Goal: Information Seeking & Learning: Learn about a topic

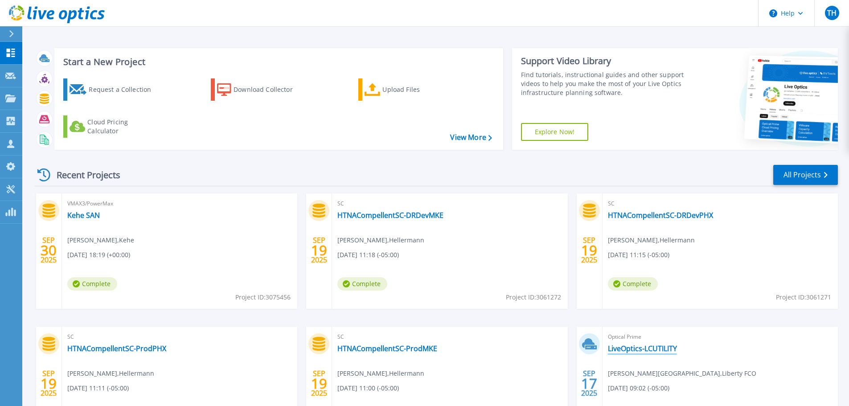
click at [657, 352] on link "LiveOptics-LCUTILITY" at bounding box center [642, 348] width 69 height 9
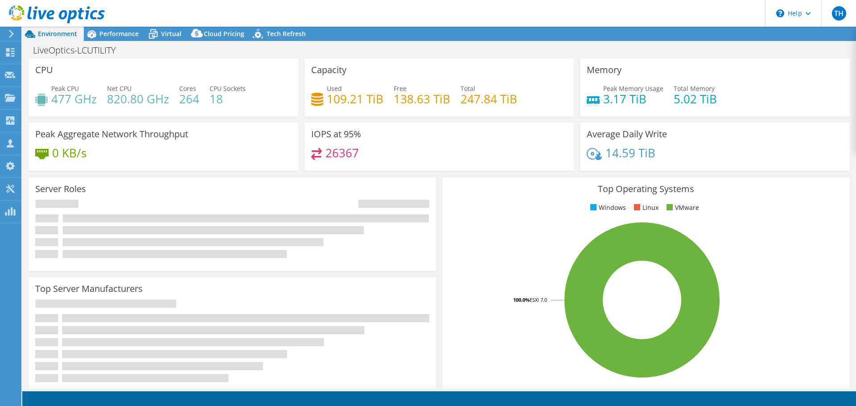
select select "USD"
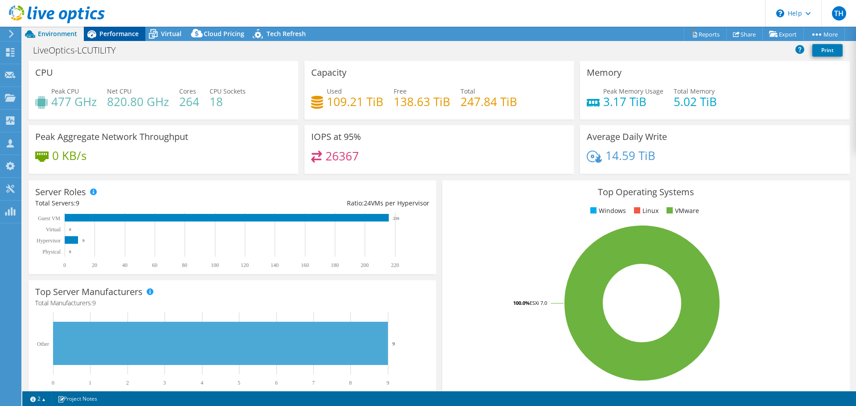
click at [111, 37] on span "Performance" at bounding box center [118, 33] width 39 height 8
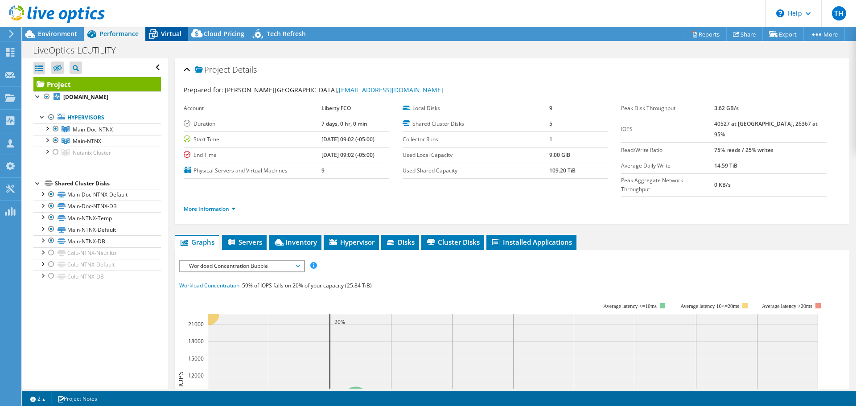
click at [173, 34] on span "Virtual" at bounding box center [171, 33] width 21 height 8
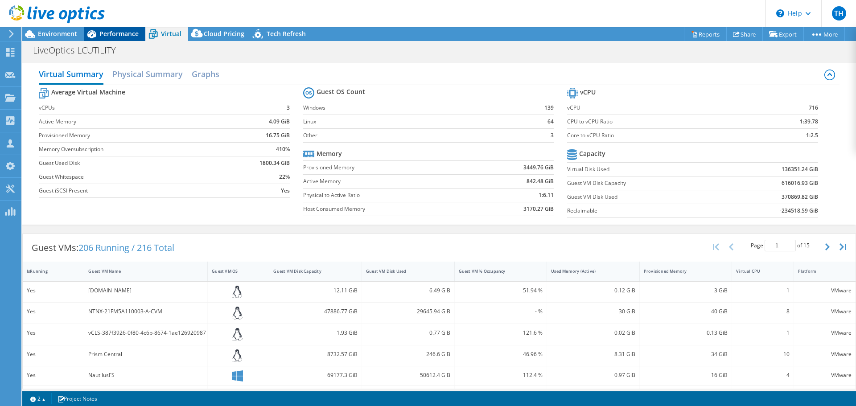
click at [126, 34] on span "Performance" at bounding box center [118, 33] width 39 height 8
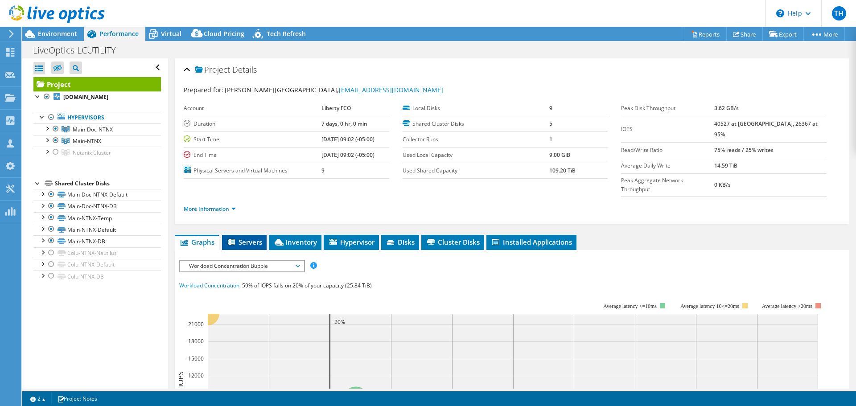
click at [246, 238] on span "Servers" at bounding box center [244, 242] width 36 height 9
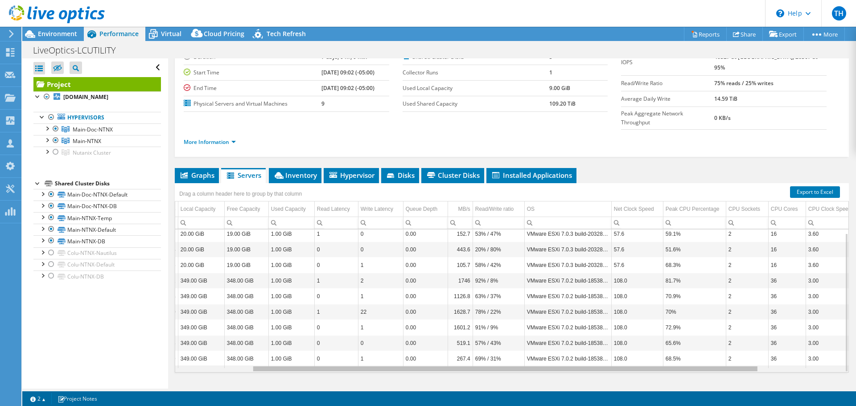
scroll to position [0, 202]
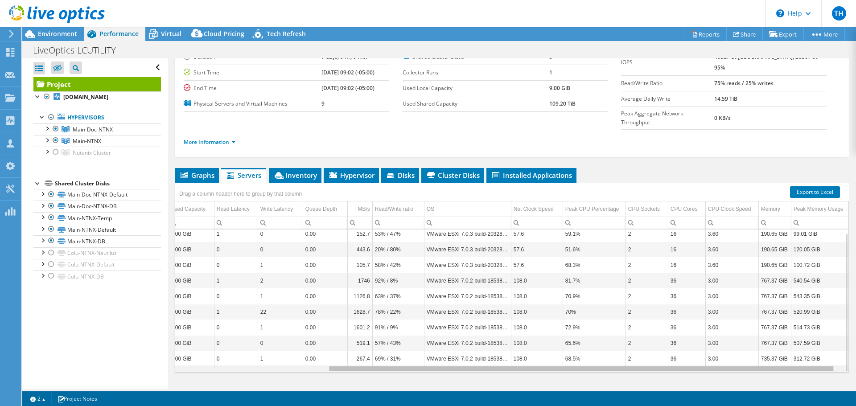
drag, startPoint x: 508, startPoint y: 351, endPoint x: 665, endPoint y: 349, distance: 156.9
click at [665, 349] on body "TH Partner Team Member Tom Hudson tomhud@cdw.com CDW My Profile Log Out \n Help…" at bounding box center [428, 203] width 856 height 406
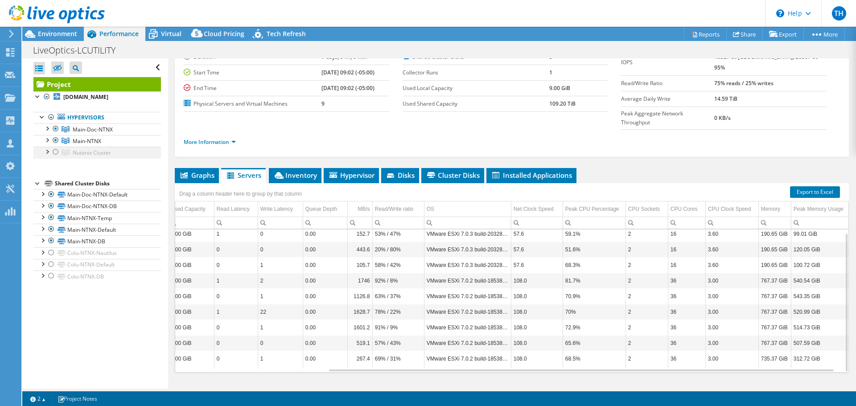
click at [54, 157] on div at bounding box center [55, 152] width 9 height 11
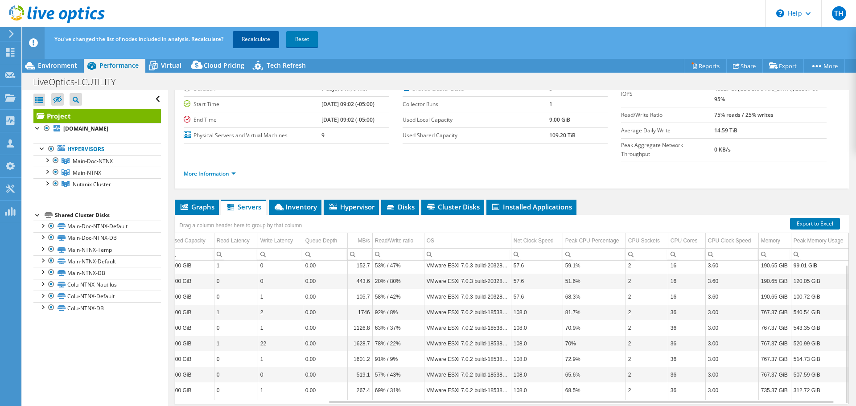
click at [266, 37] on link "Recalculate" at bounding box center [256, 39] width 46 height 16
click at [64, 65] on span "Environment" at bounding box center [57, 65] width 39 height 8
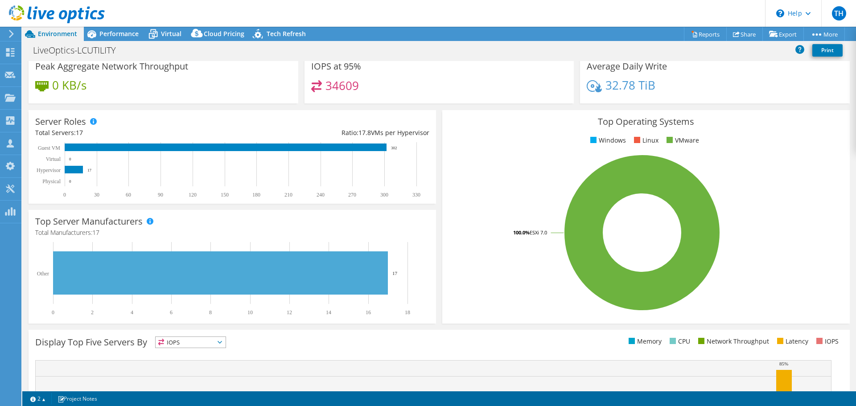
scroll to position [0, 0]
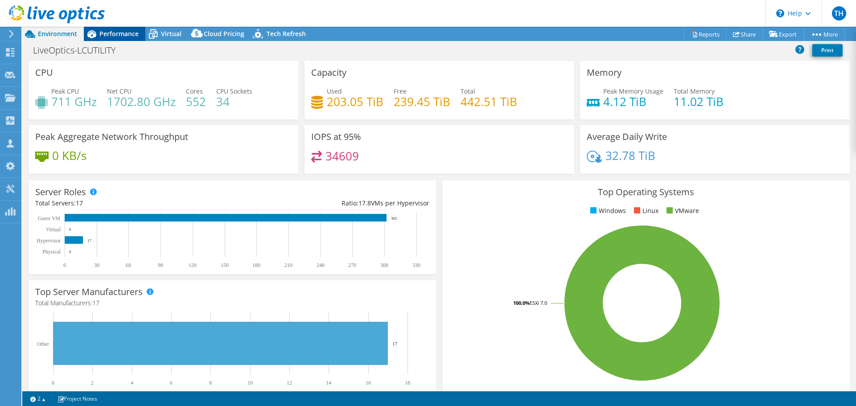
click at [121, 35] on span "Performance" at bounding box center [118, 33] width 39 height 8
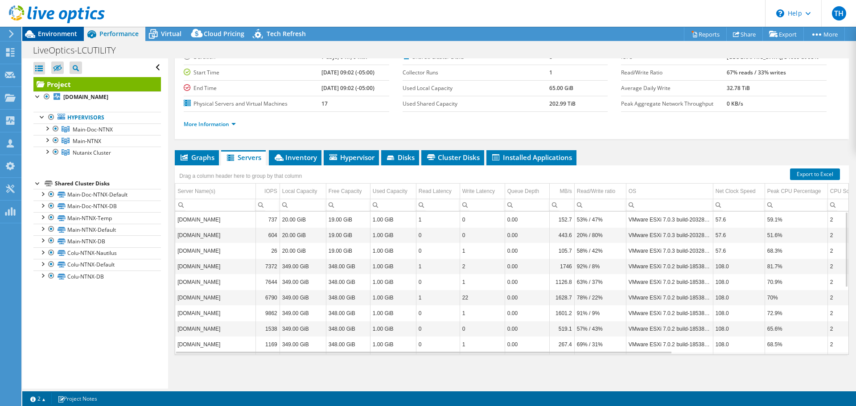
click at [60, 35] on span "Environment" at bounding box center [57, 33] width 39 height 8
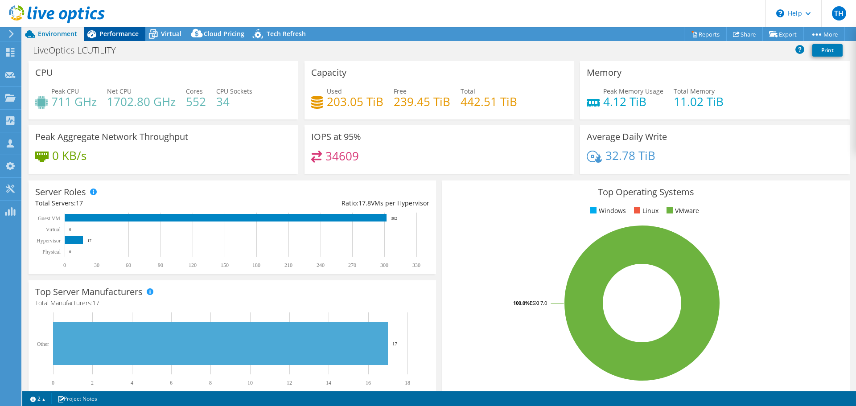
click at [128, 34] on span "Performance" at bounding box center [118, 33] width 39 height 8
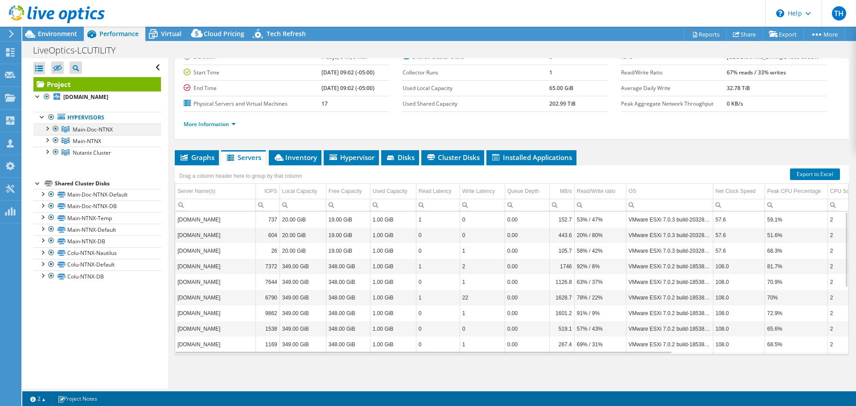
click at [56, 134] on div at bounding box center [55, 128] width 9 height 11
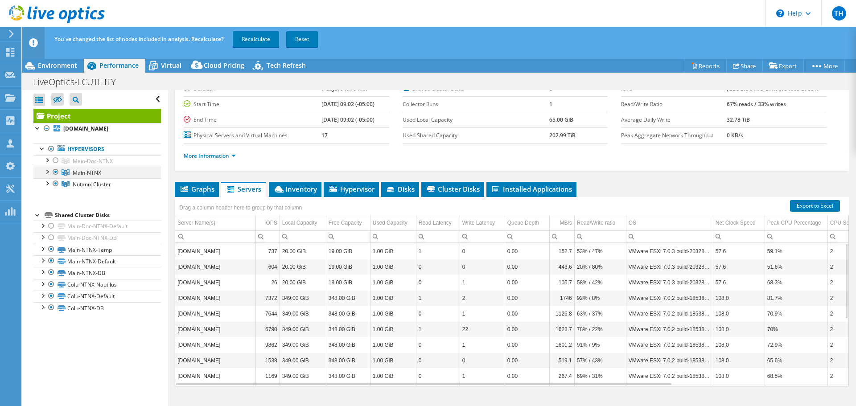
click at [56, 148] on ul "Hypervisors Main-Doc-NTNX main-doc-ntnx-01.evv-etfcu.org" at bounding box center [96, 167] width 127 height 65
click at [56, 177] on div at bounding box center [55, 172] width 9 height 11
drag, startPoint x: 53, startPoint y: 189, endPoint x: 53, endPoint y: 182, distance: 7.1
click at [53, 189] on div at bounding box center [55, 183] width 9 height 11
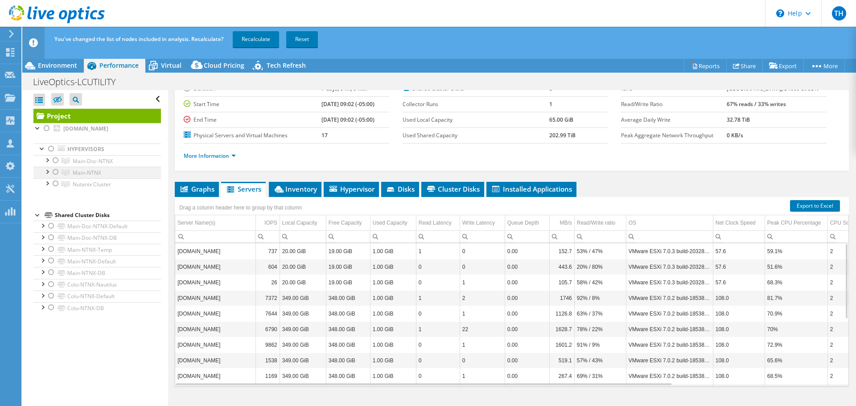
click at [54, 177] on div at bounding box center [55, 172] width 9 height 11
click at [56, 166] on div at bounding box center [55, 160] width 9 height 11
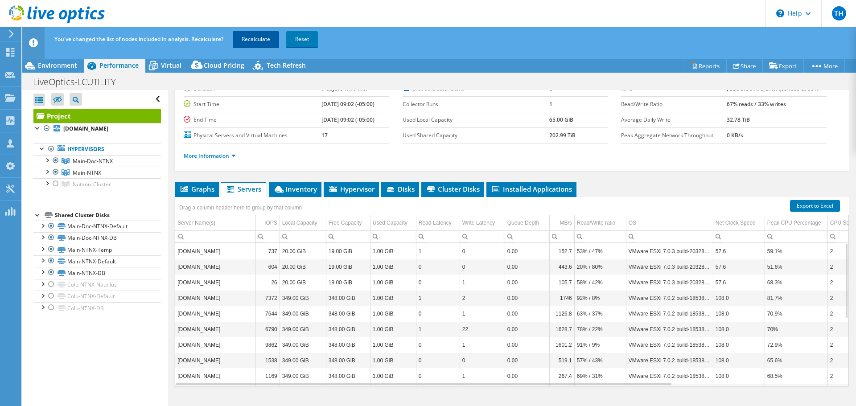
click at [259, 42] on link "Recalculate" at bounding box center [256, 39] width 46 height 16
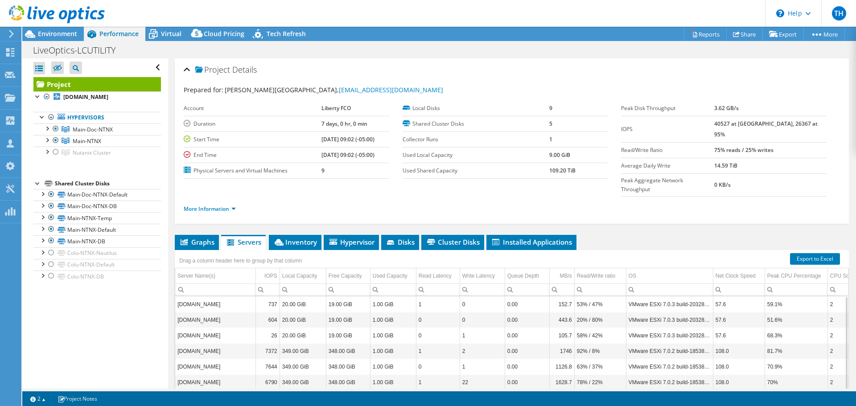
click at [55, 28] on div at bounding box center [52, 15] width 105 height 30
click at [55, 34] on span "Environment" at bounding box center [57, 33] width 39 height 8
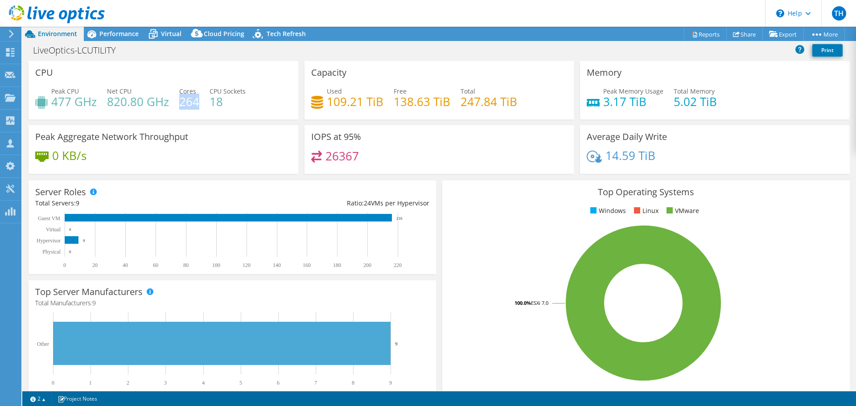
drag, startPoint x: 197, startPoint y: 102, endPoint x: 181, endPoint y: 102, distance: 16.5
click at [181, 102] on h4 "264" at bounding box center [189, 102] width 20 height 10
click at [116, 35] on span "Performance" at bounding box center [118, 33] width 39 height 8
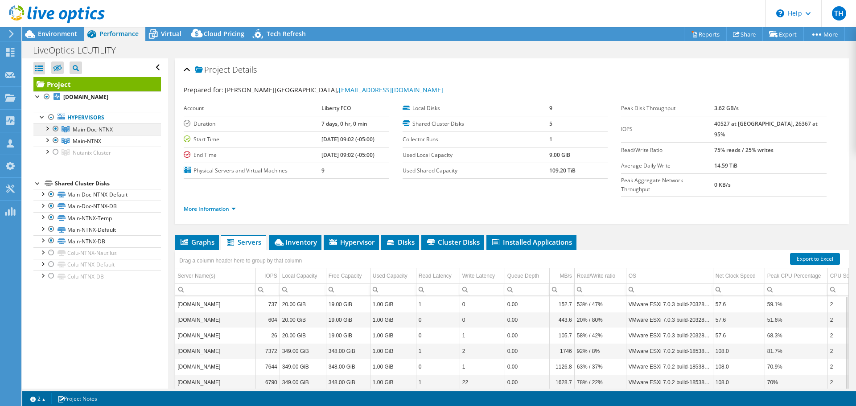
click at [49, 132] on div at bounding box center [46, 127] width 9 height 9
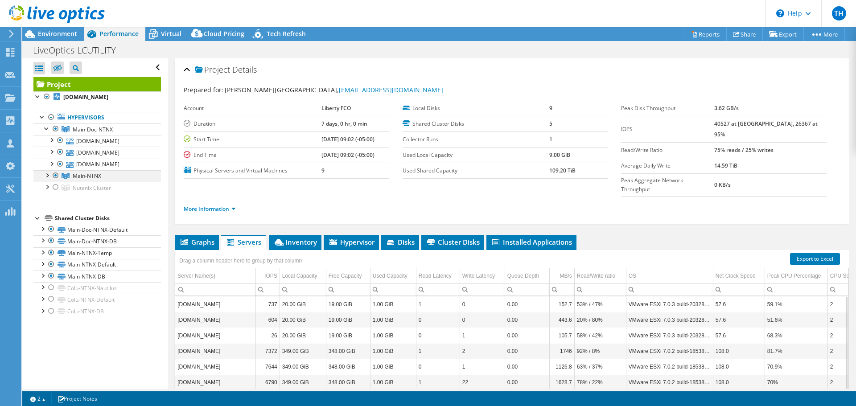
click at [46, 179] on div at bounding box center [46, 174] width 9 height 9
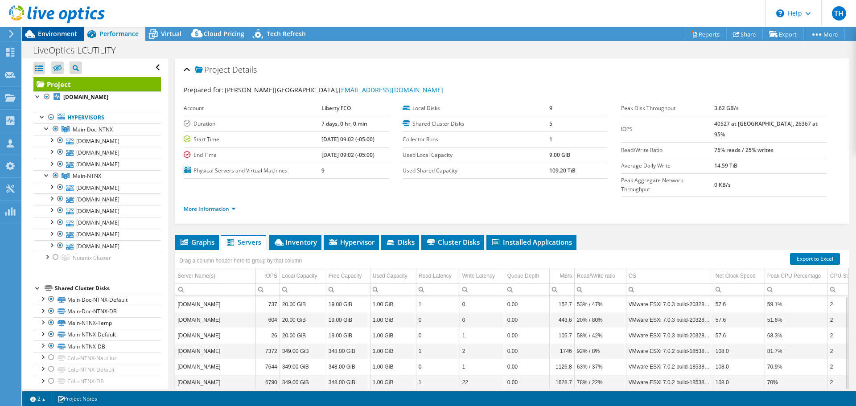
click at [55, 31] on span "Environment" at bounding box center [57, 33] width 39 height 8
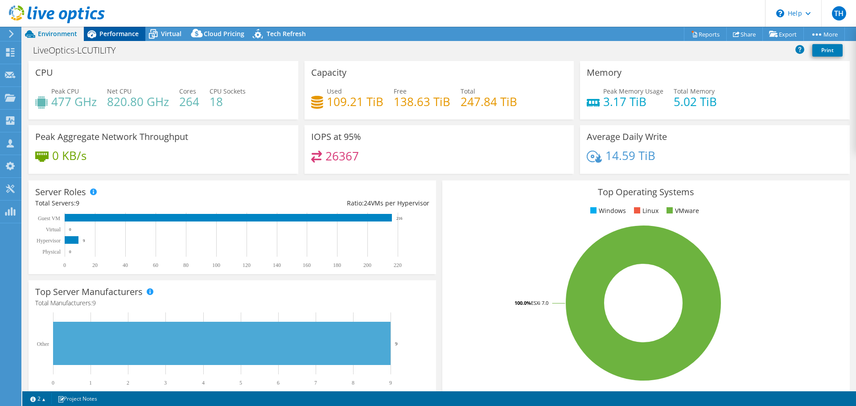
click at [124, 31] on span "Performance" at bounding box center [118, 33] width 39 height 8
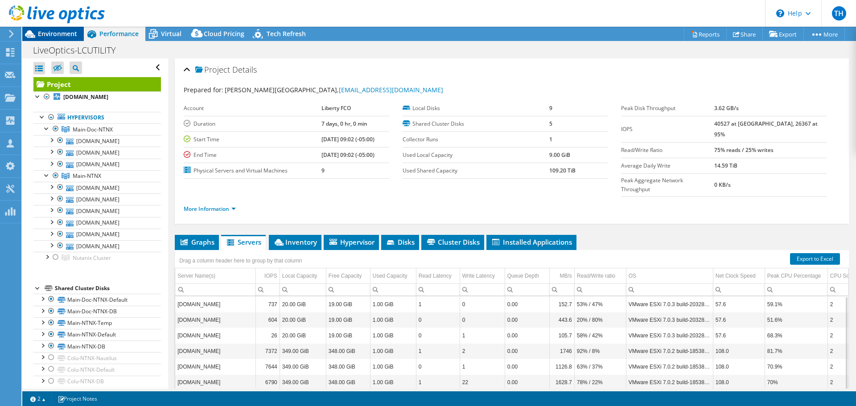
click at [44, 33] on span "Environment" at bounding box center [57, 33] width 39 height 8
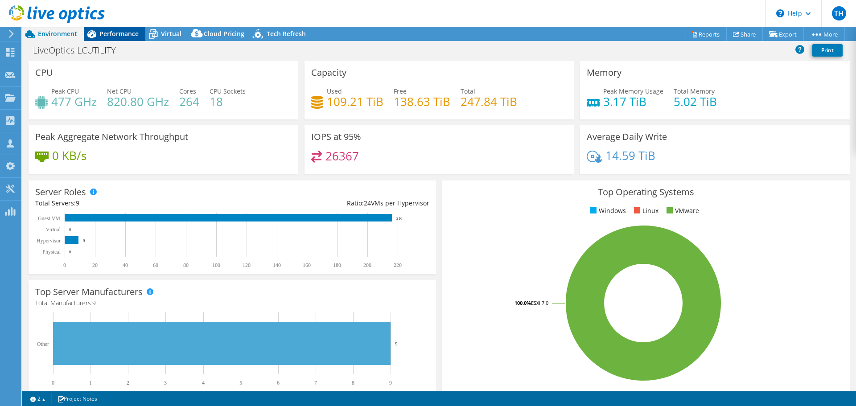
click at [118, 33] on span "Performance" at bounding box center [118, 33] width 39 height 8
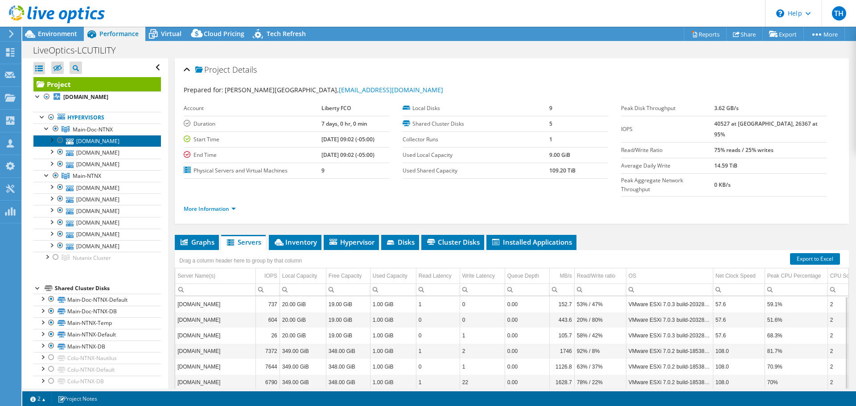
click at [97, 147] on link "[DOMAIN_NAME]" at bounding box center [96, 141] width 127 height 12
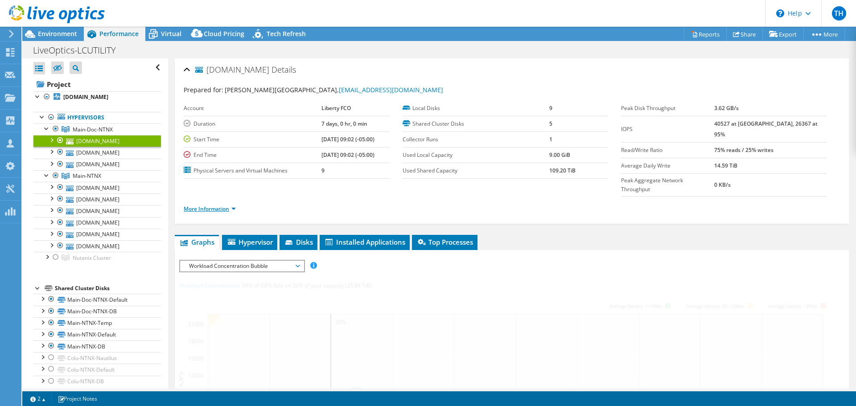
click at [234, 205] on link "More Information" at bounding box center [210, 209] width 52 height 8
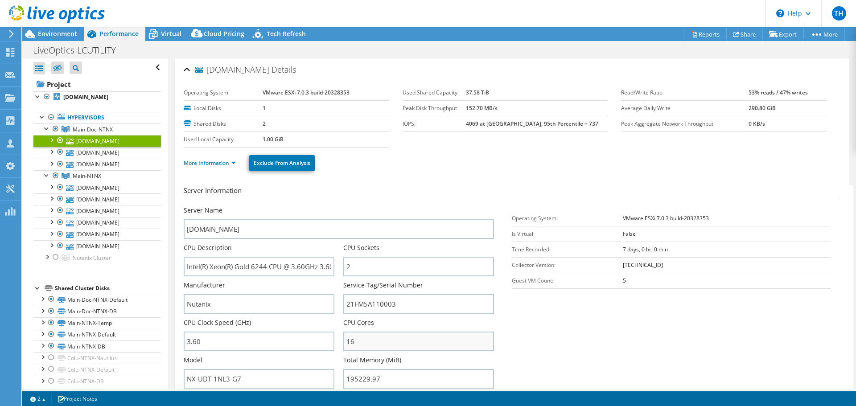
scroll to position [45, 0]
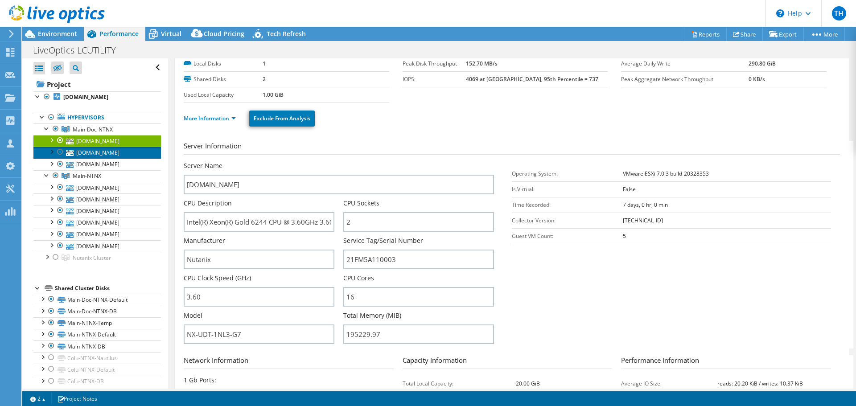
click at [88, 158] on link "[DOMAIN_NAME]" at bounding box center [96, 153] width 127 height 12
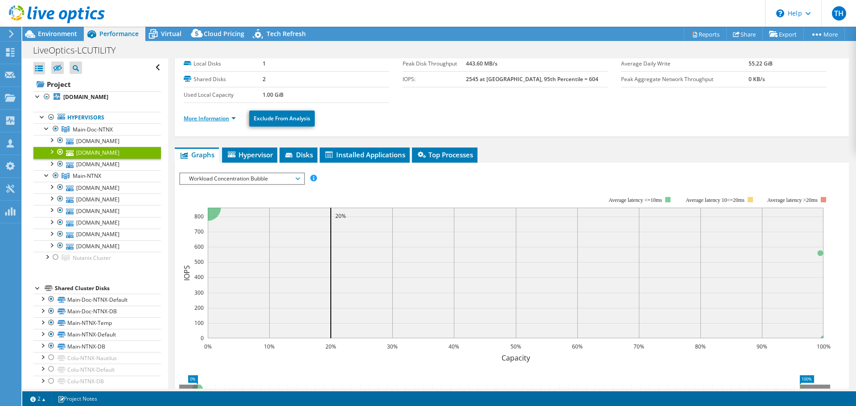
click at [227, 117] on link "More Information" at bounding box center [210, 119] width 52 height 8
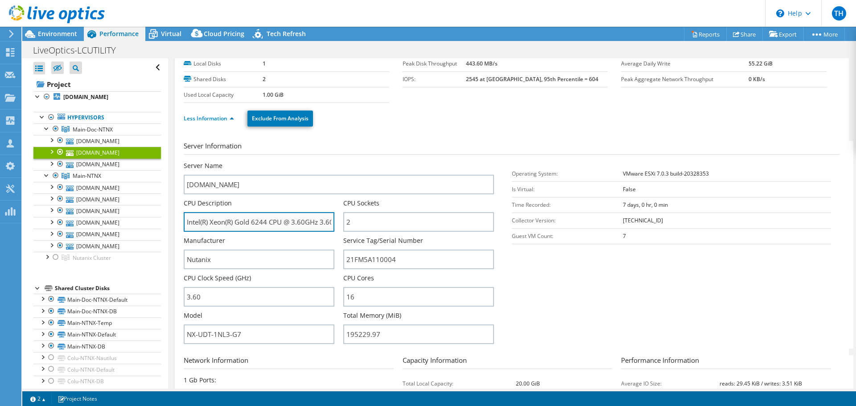
drag, startPoint x: 316, startPoint y: 221, endPoint x: 226, endPoint y: 222, distance: 90.0
click at [226, 222] on input "Intel(R) Xeon(R) Gold 6244 CPU @ 3.60GHz 3.60 GHz" at bounding box center [259, 222] width 151 height 20
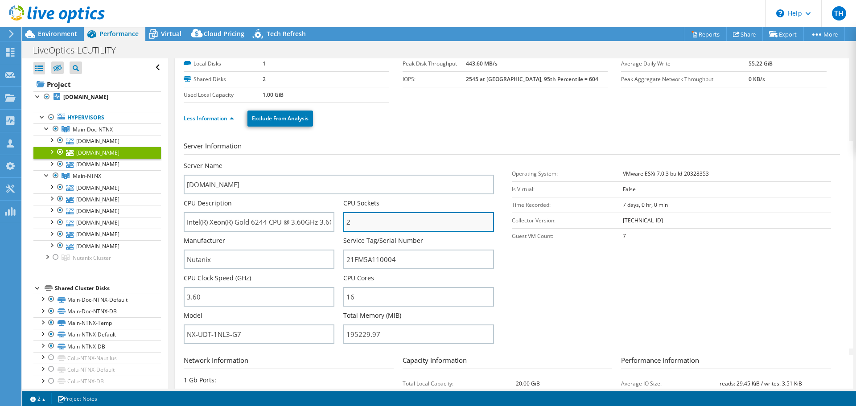
click at [376, 222] on input "2" at bounding box center [418, 222] width 151 height 20
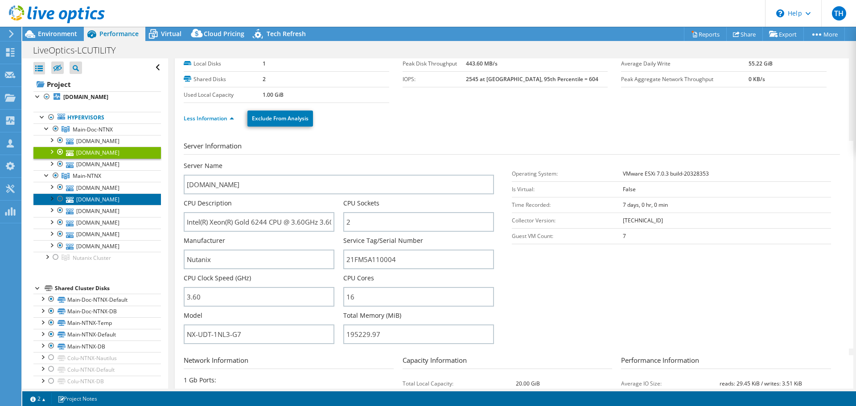
click at [88, 205] on link "[DOMAIN_NAME]" at bounding box center [96, 199] width 127 height 12
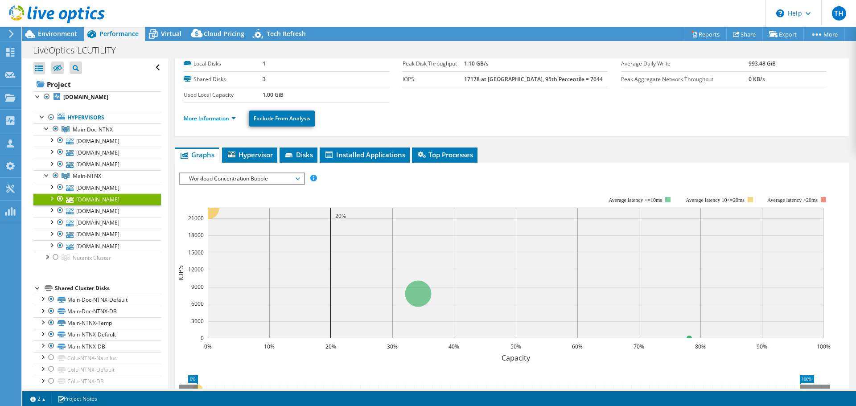
click at [231, 118] on link "More Information" at bounding box center [210, 119] width 52 height 8
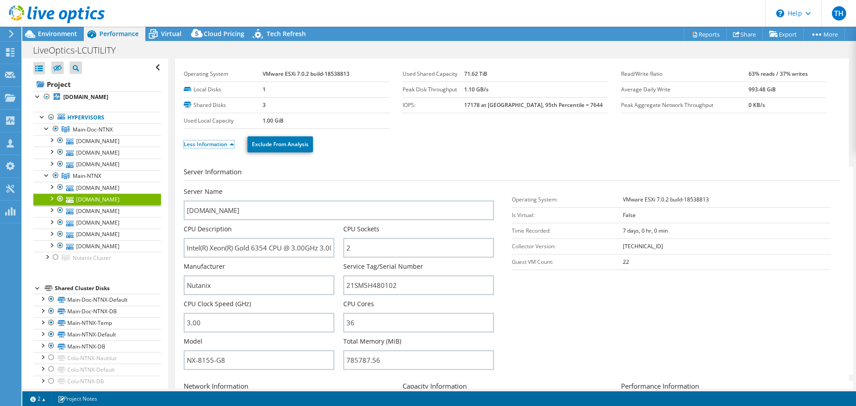
scroll to position [0, 0]
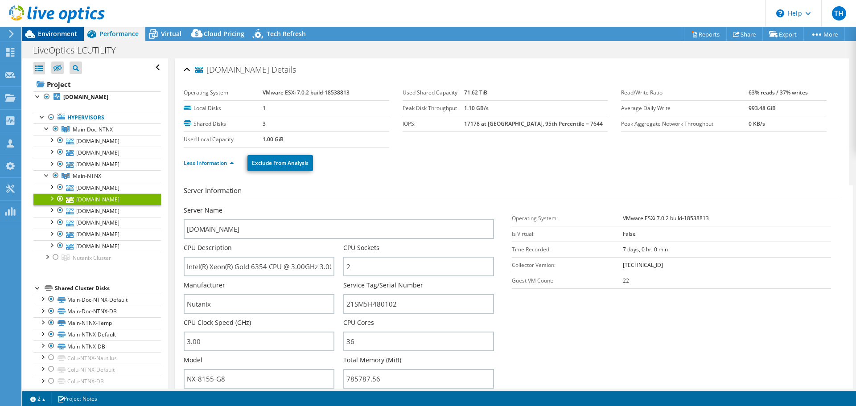
click at [49, 36] on span "Environment" at bounding box center [57, 33] width 39 height 8
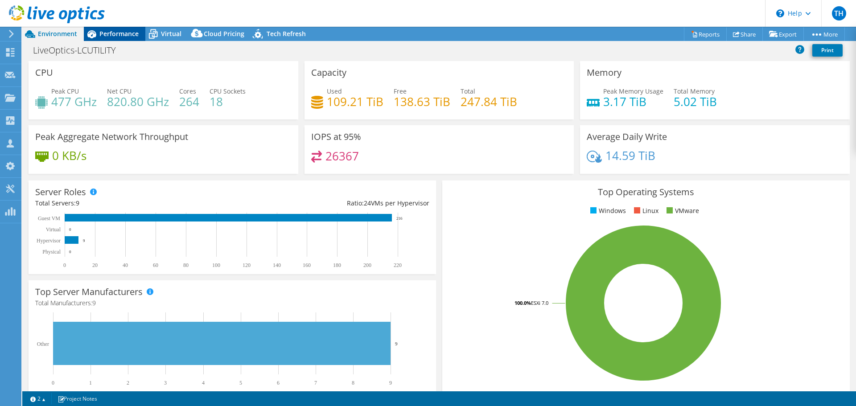
click at [119, 35] on span "Performance" at bounding box center [118, 33] width 39 height 8
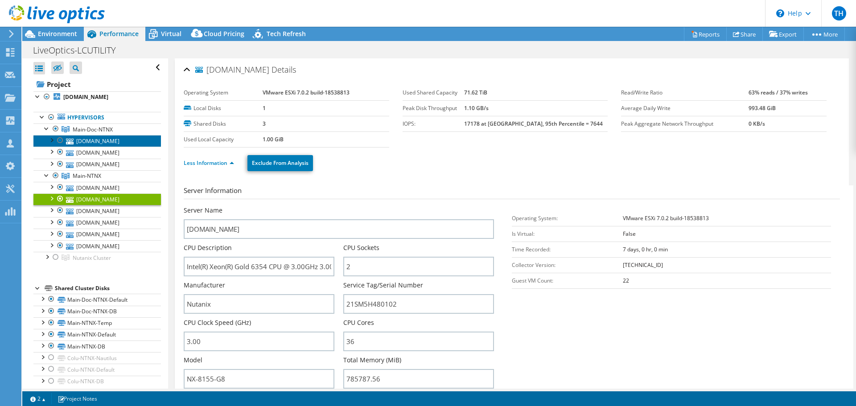
click at [90, 147] on link "[DOMAIN_NAME]" at bounding box center [96, 141] width 127 height 12
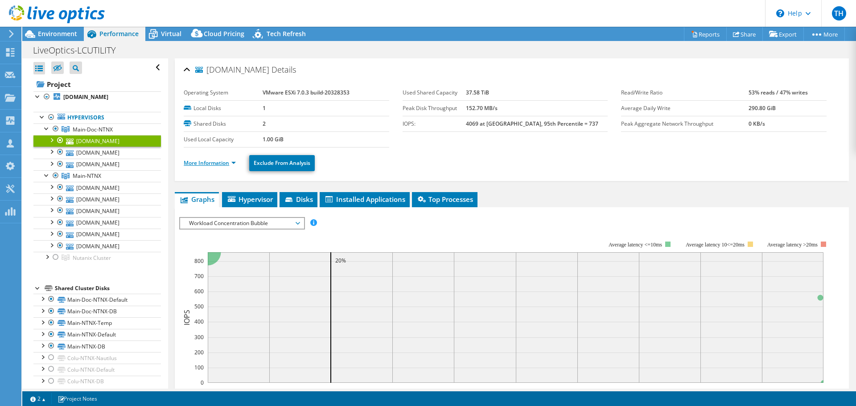
click at [234, 164] on link "More Information" at bounding box center [210, 163] width 52 height 8
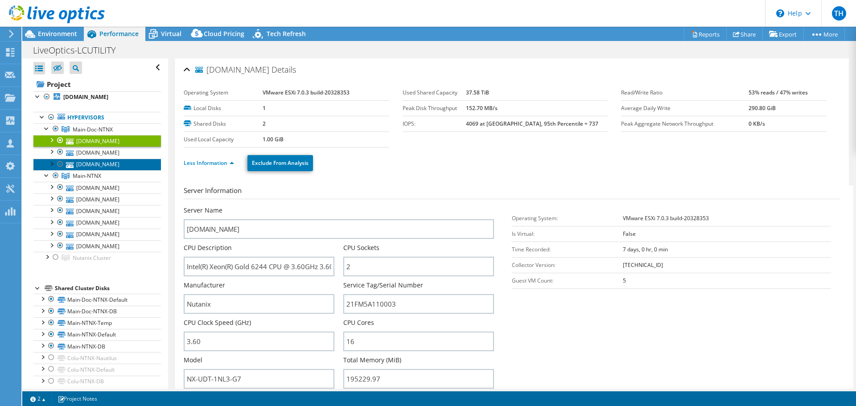
click at [111, 170] on link "[DOMAIN_NAME]" at bounding box center [96, 165] width 127 height 12
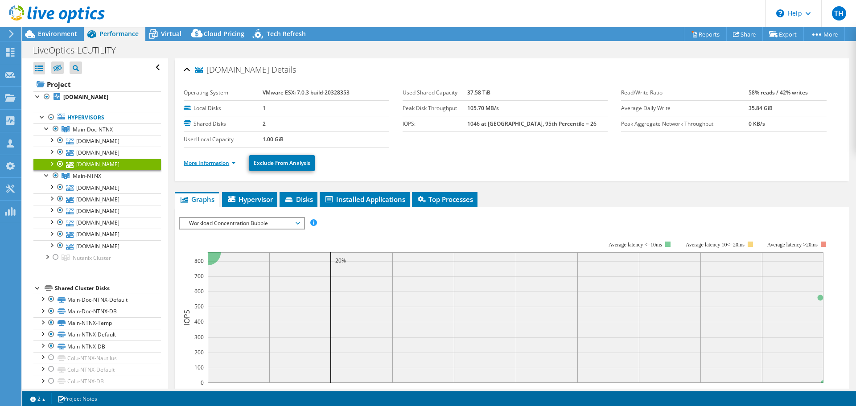
click at [218, 163] on link "More Information" at bounding box center [210, 163] width 52 height 8
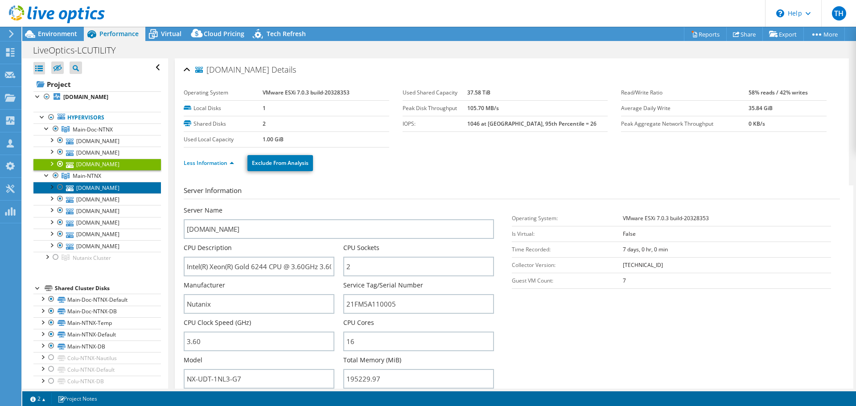
click at [94, 193] on link "[DOMAIN_NAME]" at bounding box center [96, 188] width 127 height 12
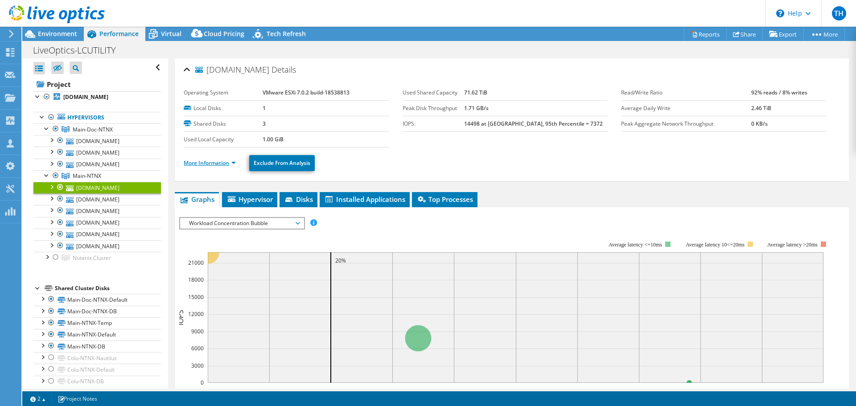
click at [215, 163] on link "More Information" at bounding box center [210, 163] width 52 height 8
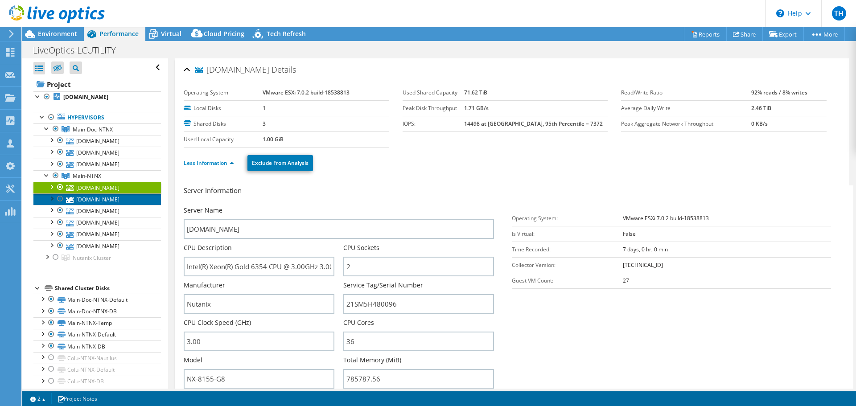
click at [97, 205] on link "[DOMAIN_NAME]" at bounding box center [96, 199] width 127 height 12
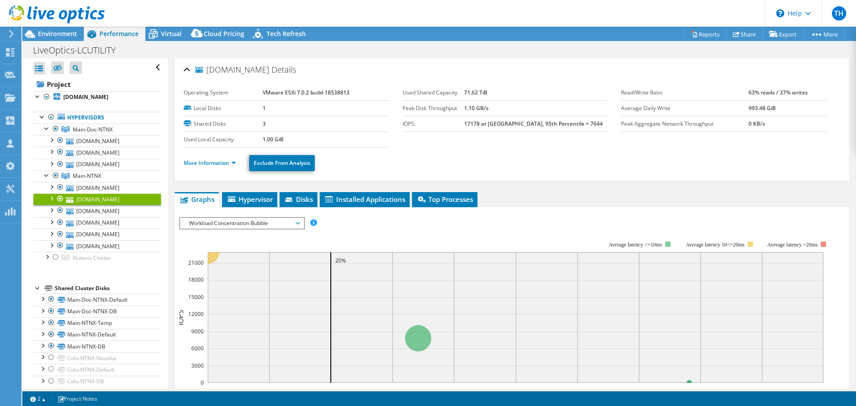
click at [218, 167] on li "More Information" at bounding box center [213, 163] width 58 height 10
click at [219, 162] on link "More Information" at bounding box center [210, 163] width 52 height 8
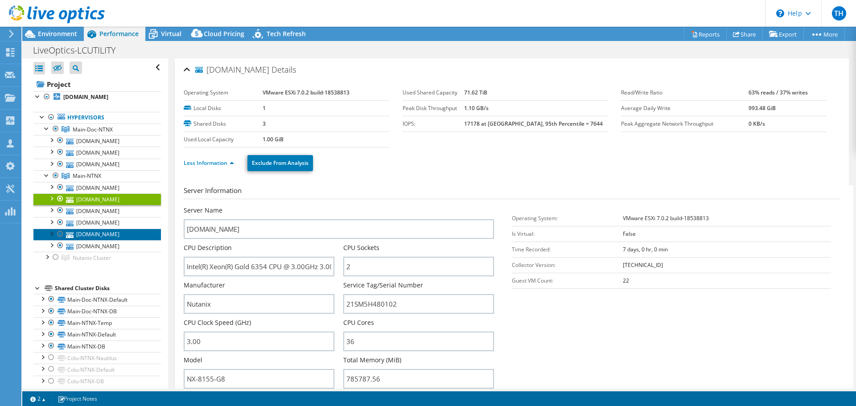
click at [98, 240] on link "[DOMAIN_NAME]" at bounding box center [96, 235] width 127 height 12
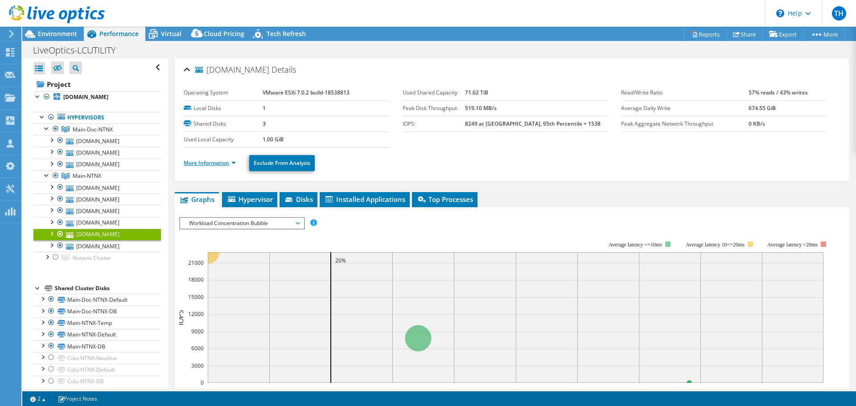
click at [224, 164] on link "More Information" at bounding box center [210, 163] width 52 height 8
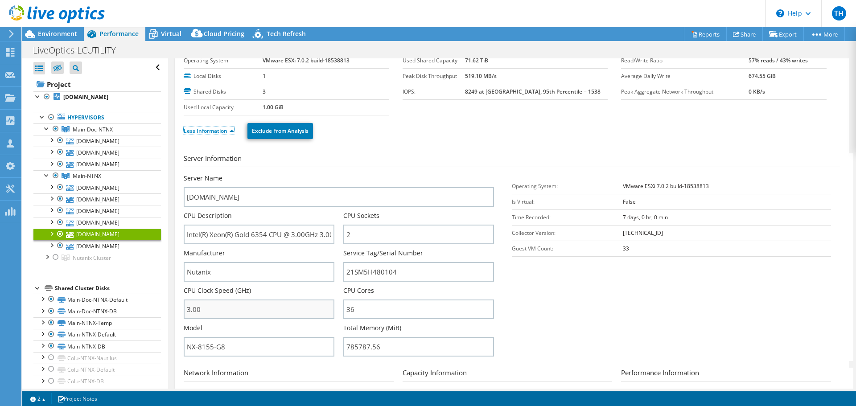
scroll to position [45, 0]
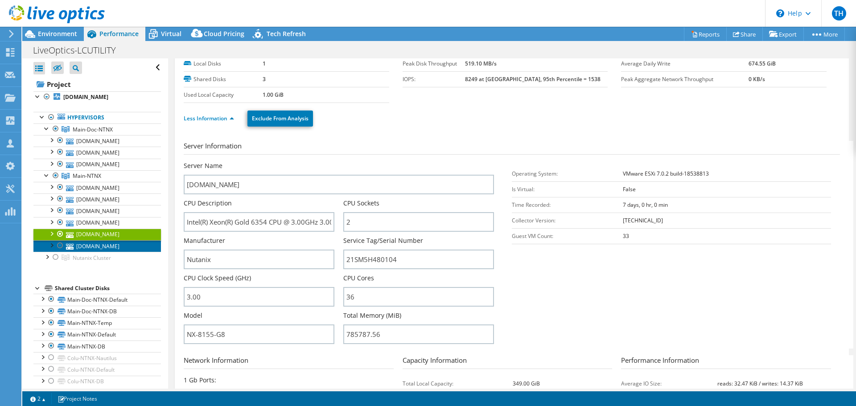
click at [92, 252] on link "[DOMAIN_NAME]" at bounding box center [96, 246] width 127 height 12
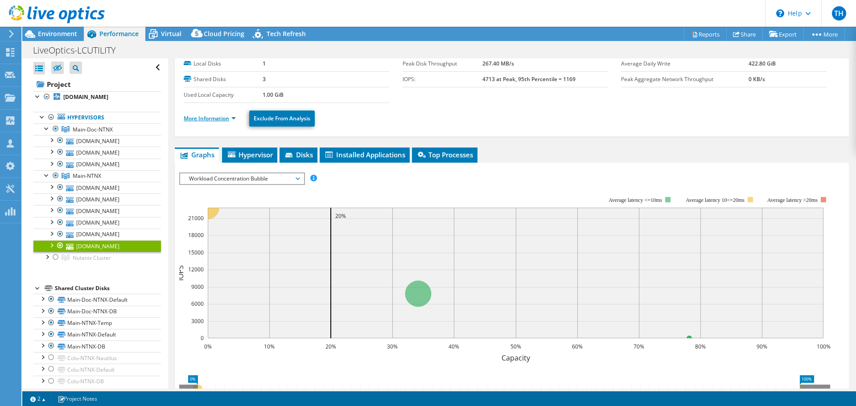
click at [226, 118] on link "More Information" at bounding box center [210, 119] width 52 height 8
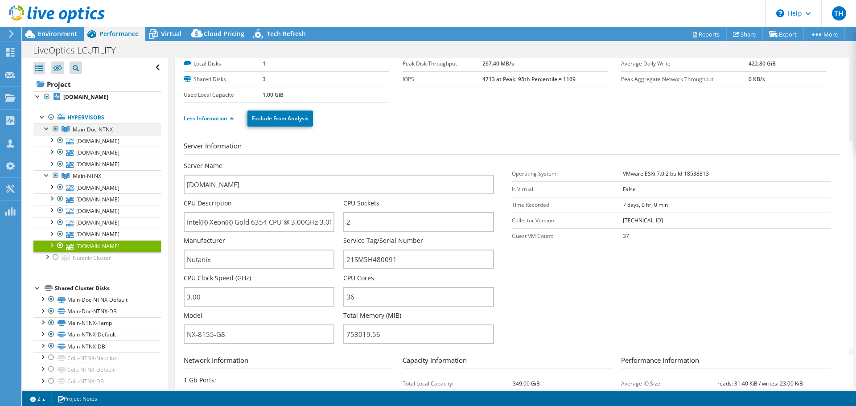
click at [45, 132] on div at bounding box center [46, 127] width 9 height 9
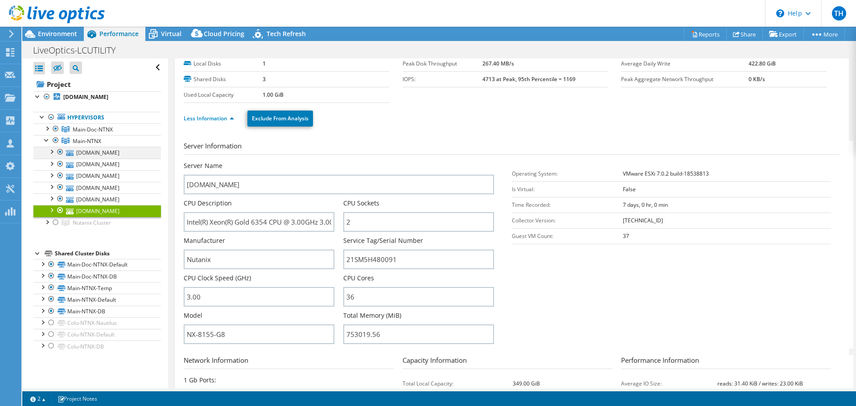
click at [53, 156] on div at bounding box center [51, 151] width 9 height 9
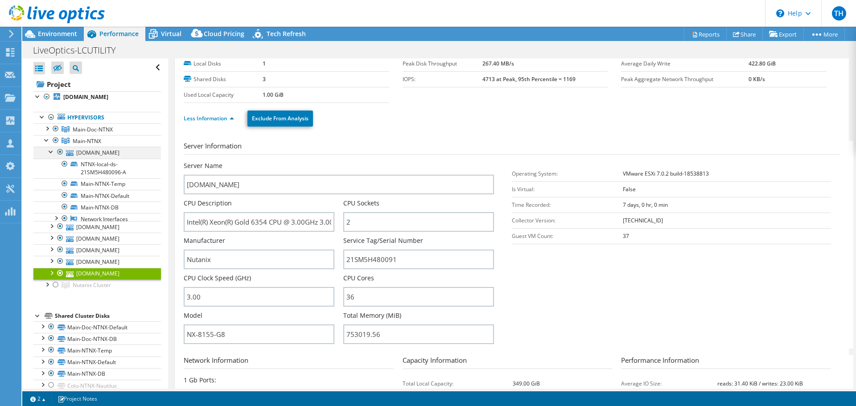
click at [53, 156] on div at bounding box center [51, 151] width 9 height 9
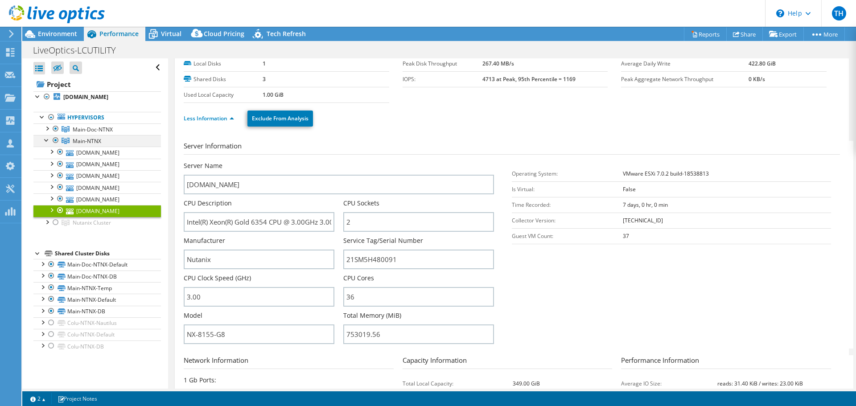
click at [46, 144] on div at bounding box center [46, 139] width 9 height 9
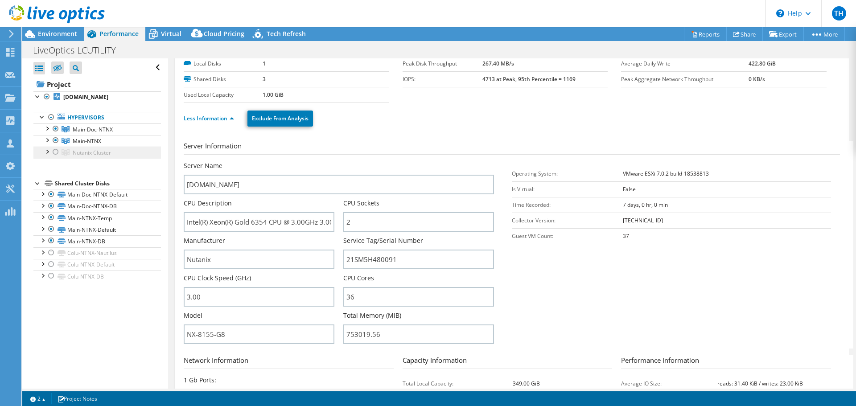
click at [85, 156] on span "Nutanix Cluster" at bounding box center [92, 153] width 38 height 8
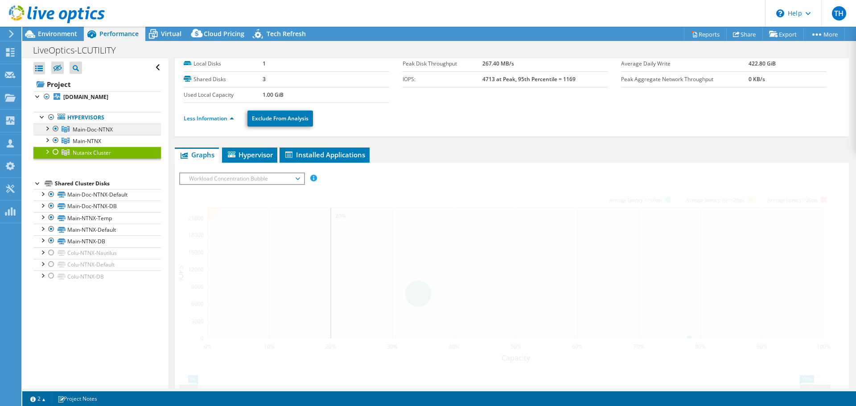
click at [81, 133] on span "Main-Doc-NTNX" at bounding box center [93, 130] width 40 height 8
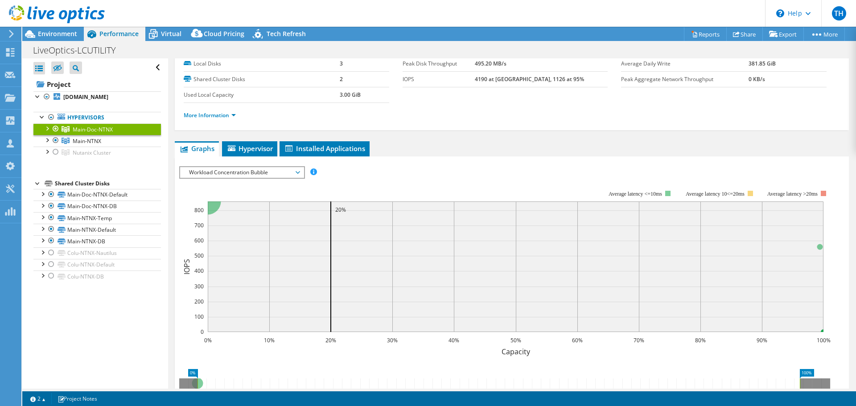
click at [47, 132] on div at bounding box center [46, 127] width 9 height 9
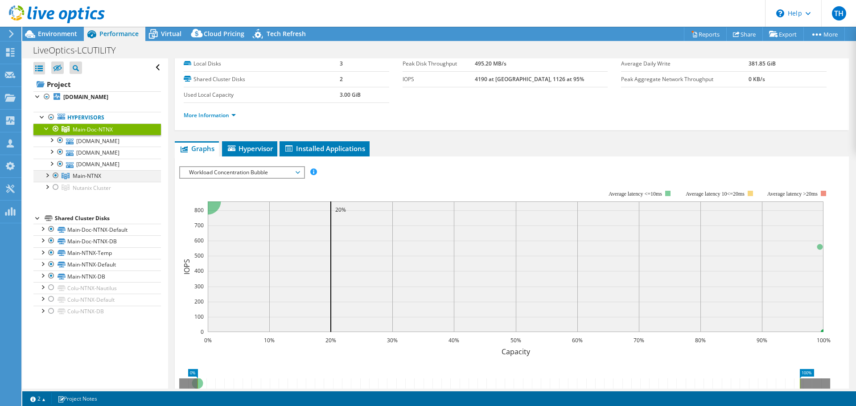
click at [48, 179] on div at bounding box center [46, 174] width 9 height 9
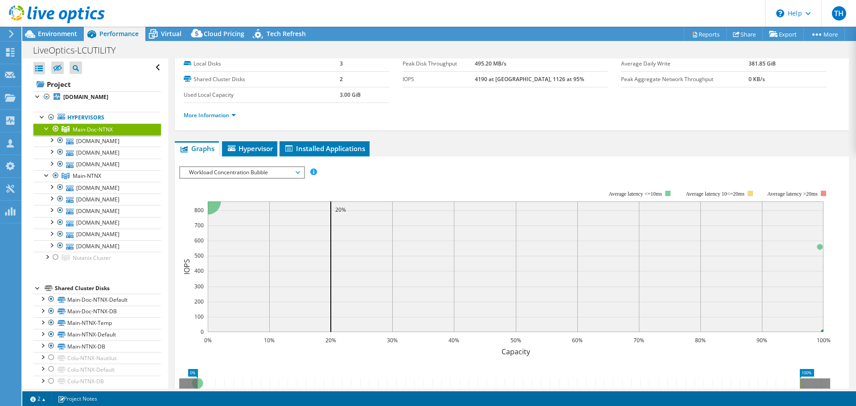
click at [288, 173] on span "Workload Concentration Bubble" at bounding box center [242, 172] width 115 height 11
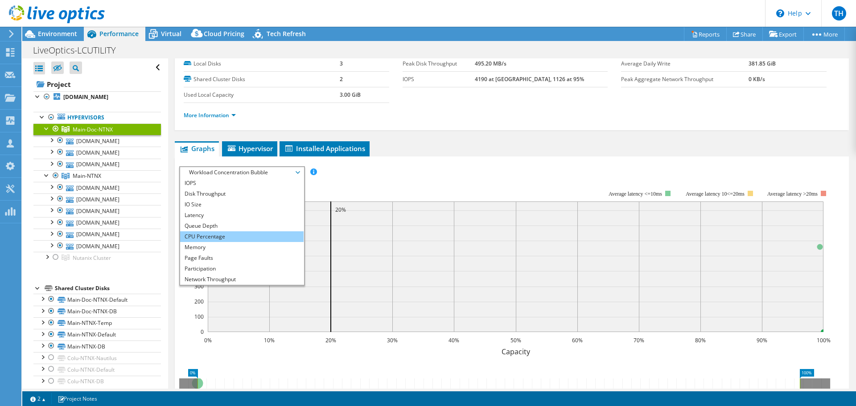
click at [223, 236] on li "CPU Percentage" at bounding box center [241, 236] width 123 height 11
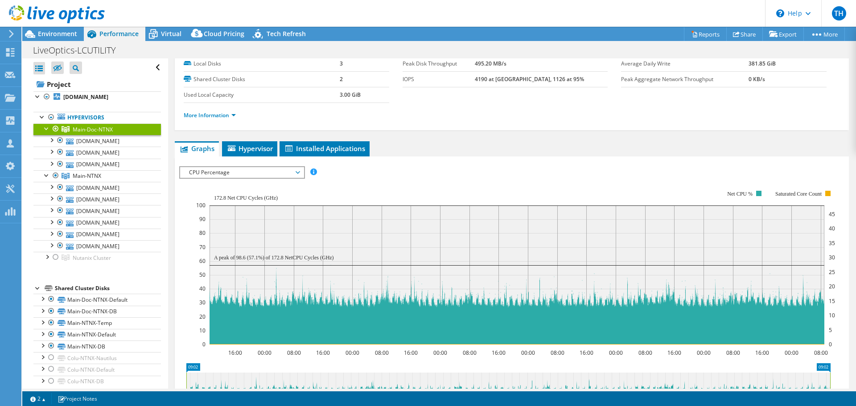
click at [296, 173] on span "CPU Percentage" at bounding box center [242, 172] width 115 height 11
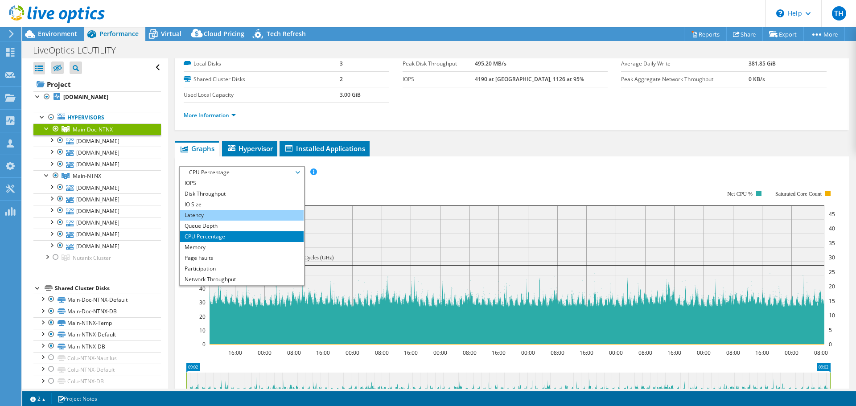
click at [205, 211] on li "Latency" at bounding box center [241, 215] width 123 height 11
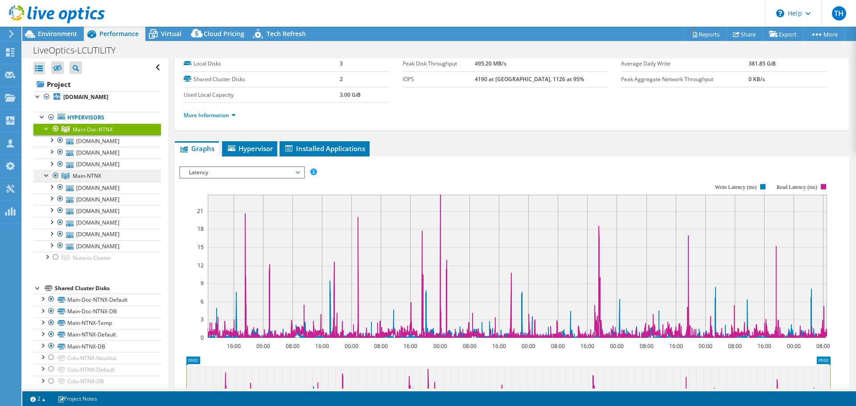
click at [86, 180] on span "Main-NTNX" at bounding box center [87, 176] width 29 height 8
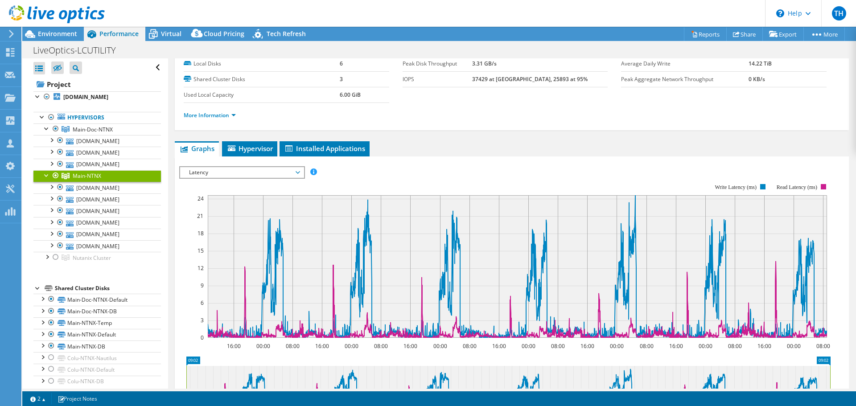
click at [248, 173] on span "Latency" at bounding box center [242, 172] width 115 height 11
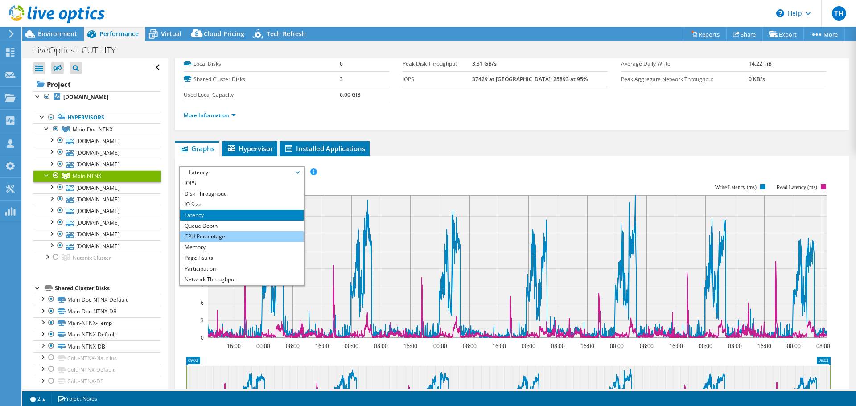
click at [221, 234] on li "CPU Percentage" at bounding box center [241, 236] width 123 height 11
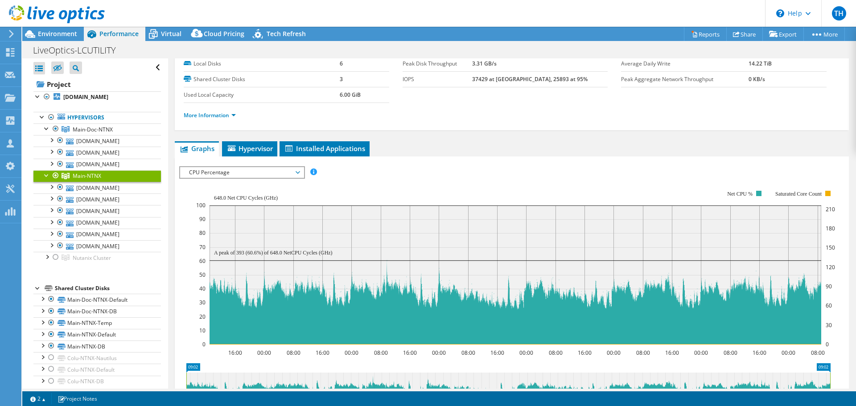
click at [46, 179] on div at bounding box center [46, 174] width 9 height 9
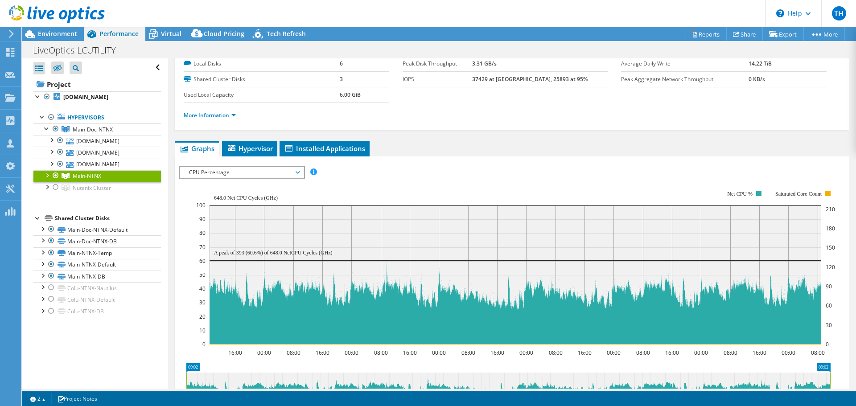
click at [48, 179] on div at bounding box center [46, 174] width 9 height 9
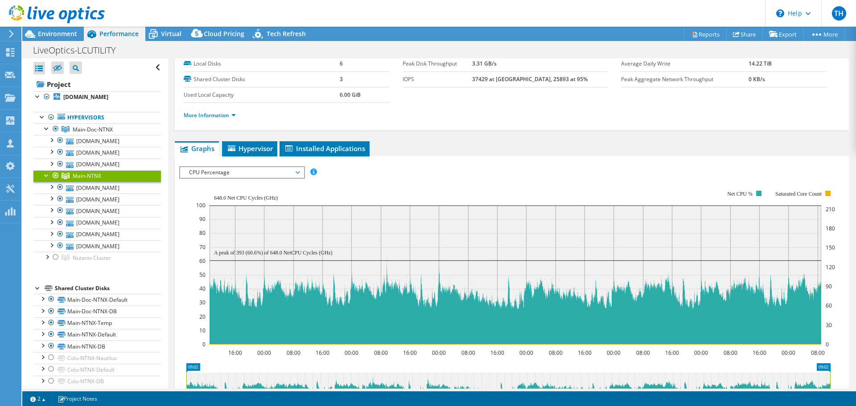
click at [46, 179] on div at bounding box center [46, 174] width 9 height 9
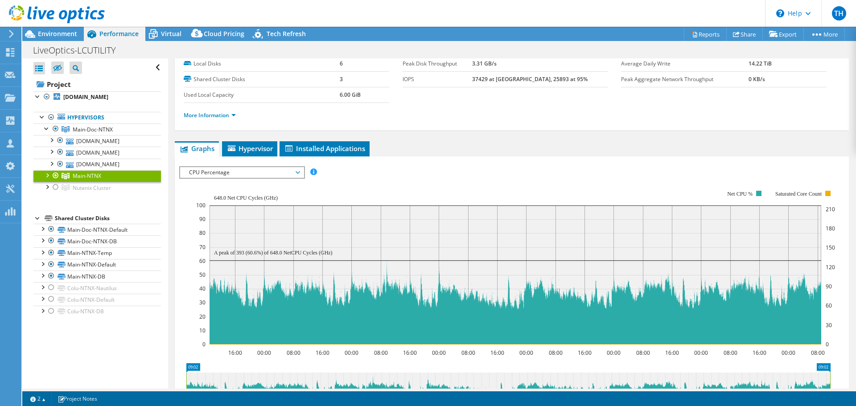
click at [46, 179] on div at bounding box center [46, 174] width 9 height 9
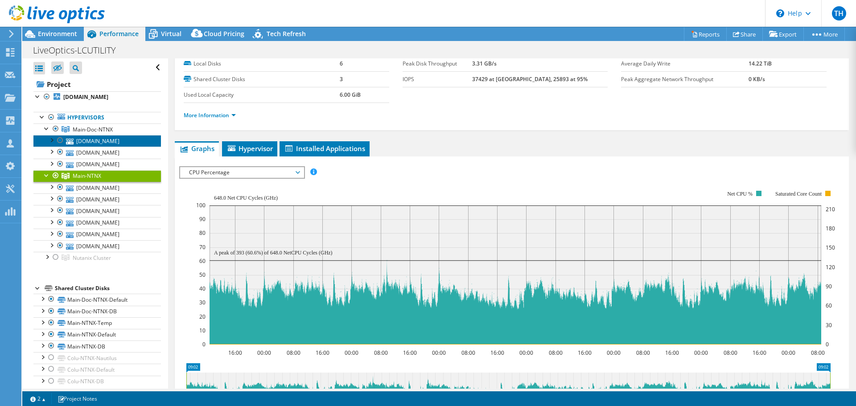
click at [91, 147] on link "[DOMAIN_NAME]" at bounding box center [96, 141] width 127 height 12
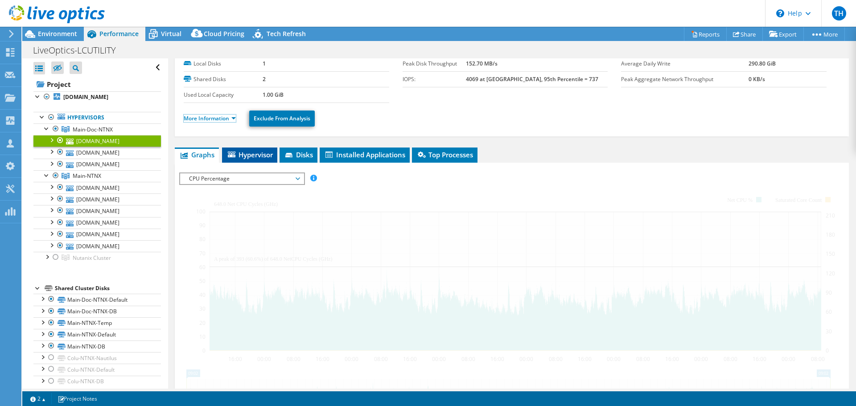
click at [233, 120] on link "More Information" at bounding box center [210, 119] width 52 height 8
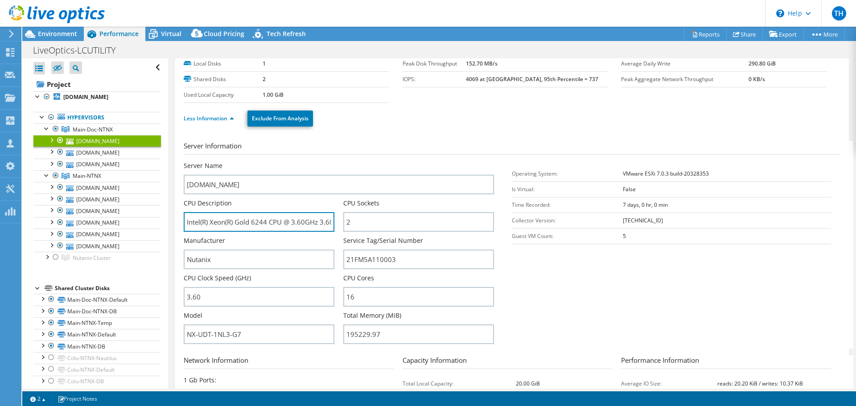
scroll to position [0, 18]
drag, startPoint x: 186, startPoint y: 221, endPoint x: 336, endPoint y: 218, distance: 149.8
click at [336, 219] on div "CPU Description Intel(R) Xeon(R) Gold 6244 CPU @ 3.60GHz 3.60 GHz" at bounding box center [264, 215] width 160 height 33
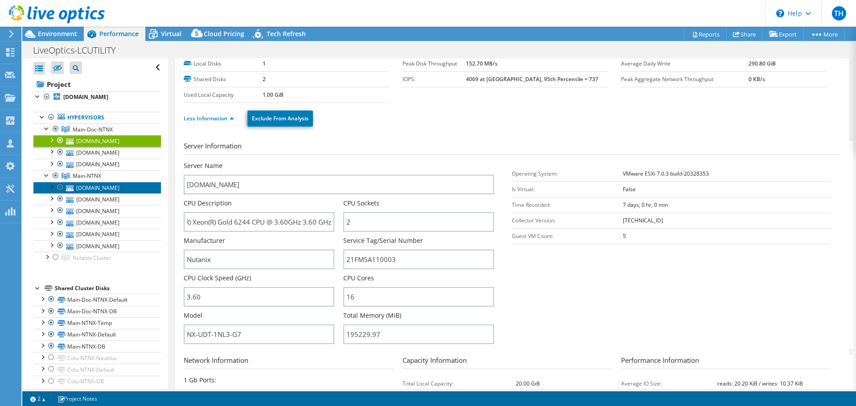
click at [94, 193] on link "[DOMAIN_NAME]" at bounding box center [96, 188] width 127 height 12
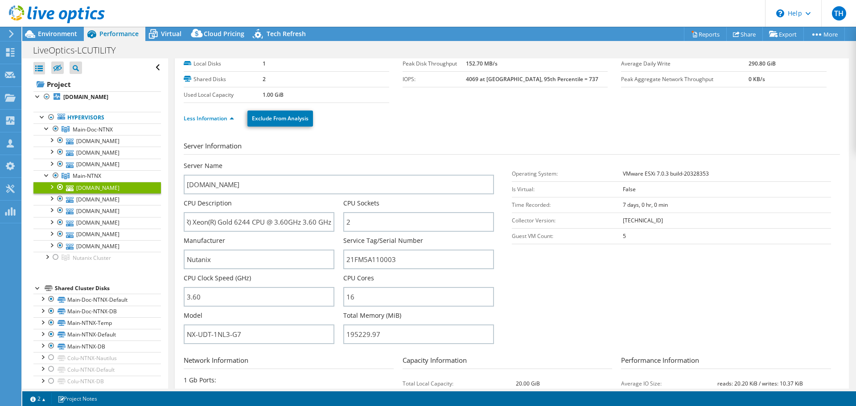
scroll to position [0, 0]
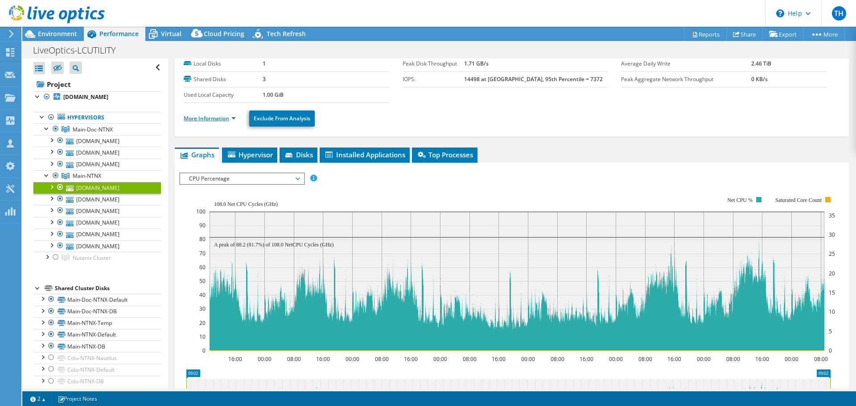
click at [233, 119] on link "More Information" at bounding box center [210, 119] width 52 height 8
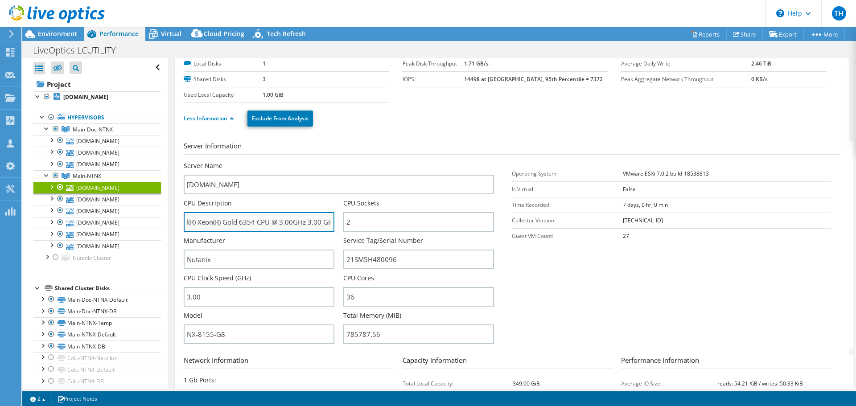
scroll to position [0, 18]
drag, startPoint x: 188, startPoint y: 221, endPoint x: 329, endPoint y: 222, distance: 141.8
click at [330, 223] on input "Intel(R) Xeon(R) Gold 6354 CPU @ 3.00GHz 3.00 GHz" at bounding box center [259, 222] width 151 height 20
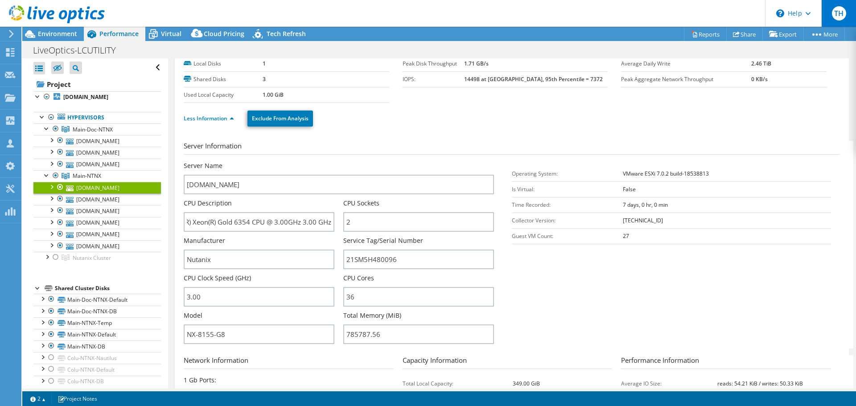
scroll to position [0, 0]
click at [61, 32] on span "Environment" at bounding box center [57, 33] width 39 height 8
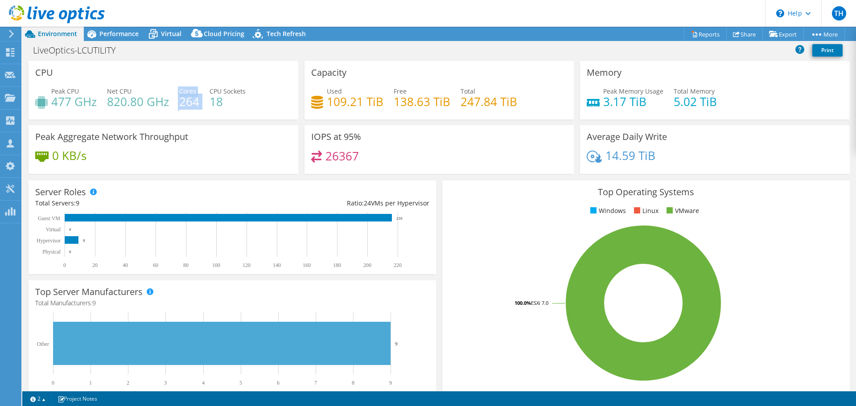
drag, startPoint x: 177, startPoint y: 103, endPoint x: 204, endPoint y: 97, distance: 27.5
click at [205, 99] on div "Peak CPU 477 GHz Net CPU 820.80 GHz Cores 264 CPU Sockets 18" at bounding box center [163, 100] width 256 height 29
click at [123, 32] on span "Performance" at bounding box center [118, 33] width 39 height 8
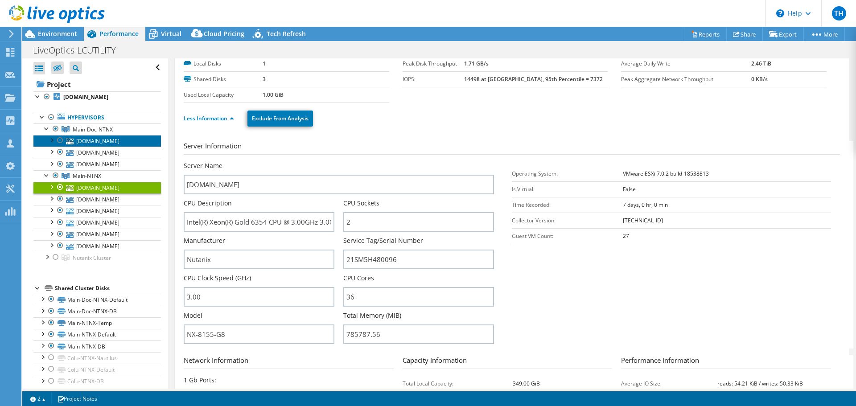
click at [101, 147] on link "[DOMAIN_NAME]" at bounding box center [96, 141] width 127 height 12
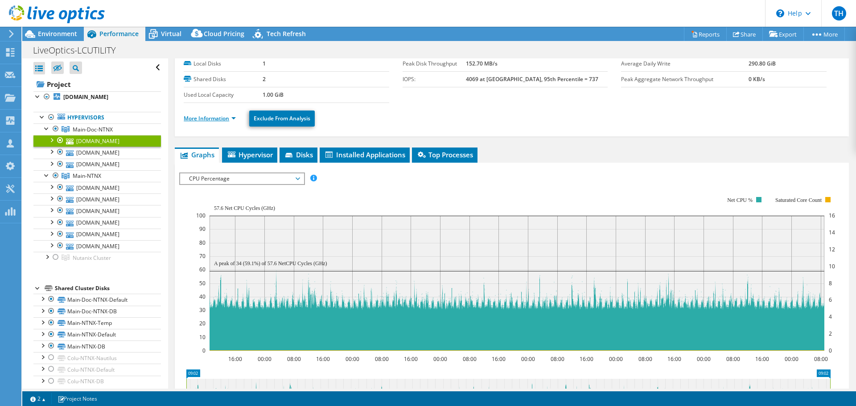
click at [231, 118] on link "More Information" at bounding box center [210, 119] width 52 height 8
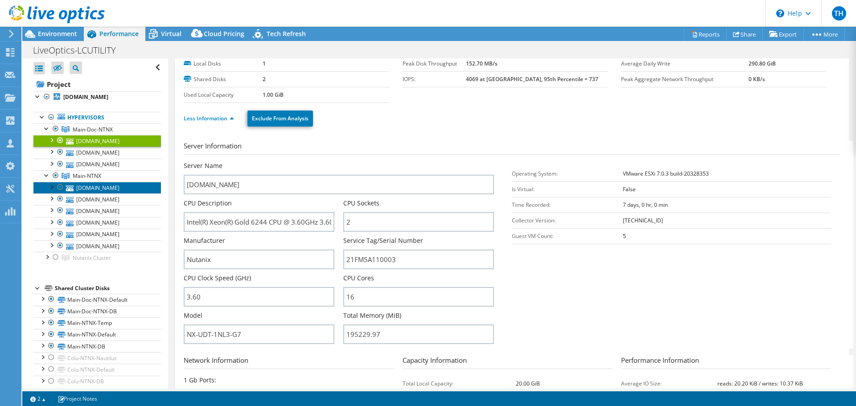
click at [115, 193] on link "[DOMAIN_NAME]" at bounding box center [96, 188] width 127 height 12
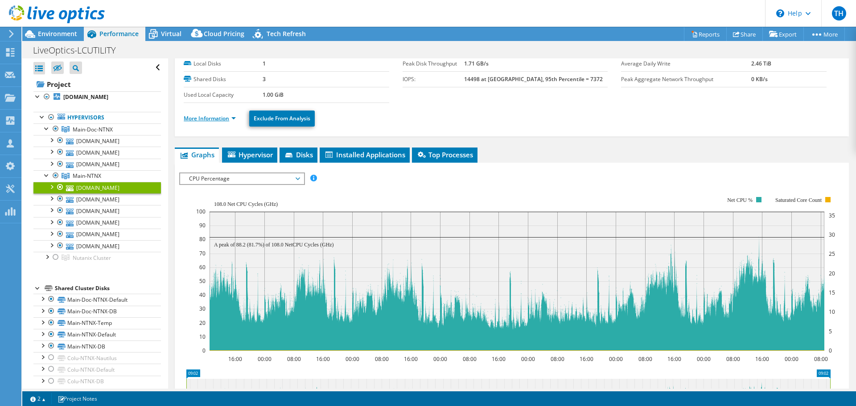
click at [232, 117] on link "More Information" at bounding box center [210, 119] width 52 height 8
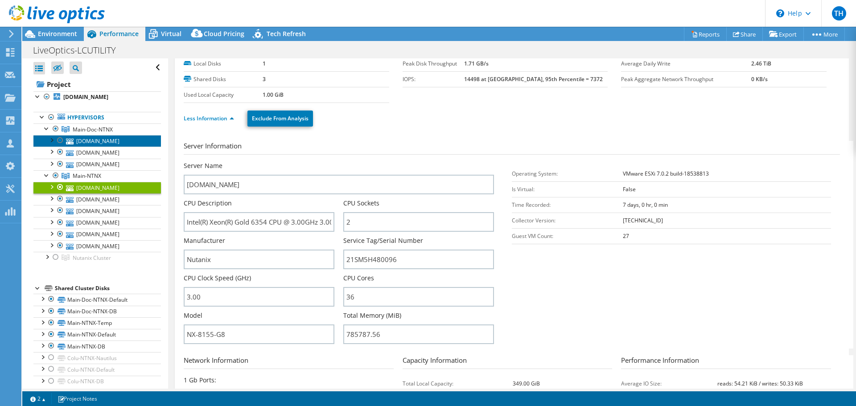
click at [91, 147] on link "[DOMAIN_NAME]" at bounding box center [96, 141] width 127 height 12
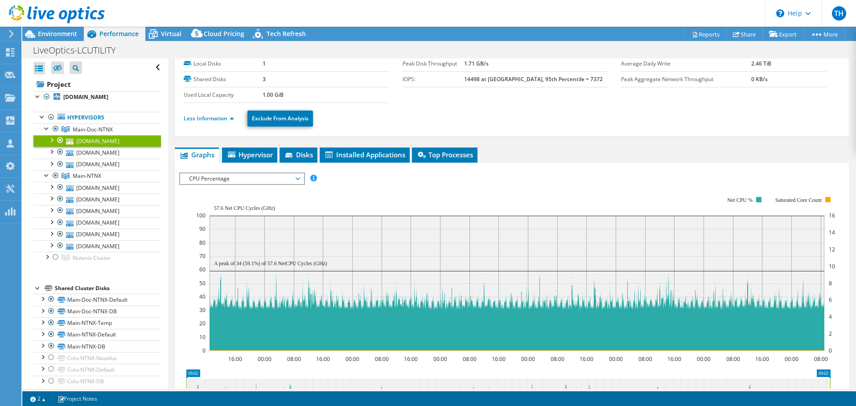
click at [230, 123] on li "Less Information" at bounding box center [212, 119] width 56 height 10
click at [225, 119] on link "More Information" at bounding box center [210, 119] width 52 height 8
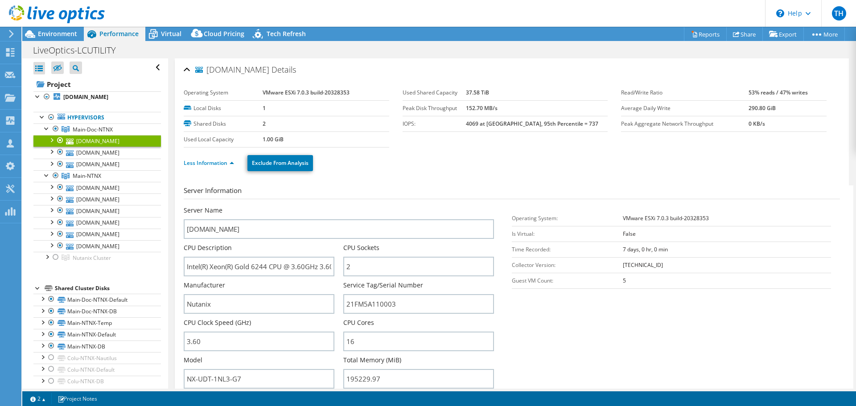
select select "USD"
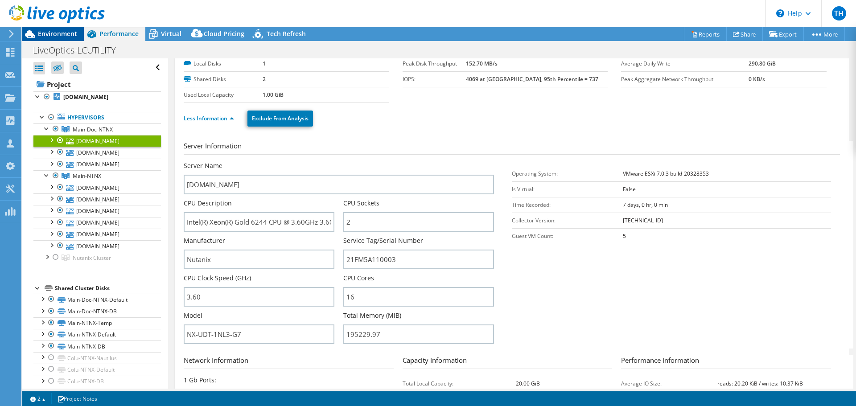
click at [57, 30] on span "Environment" at bounding box center [57, 33] width 39 height 8
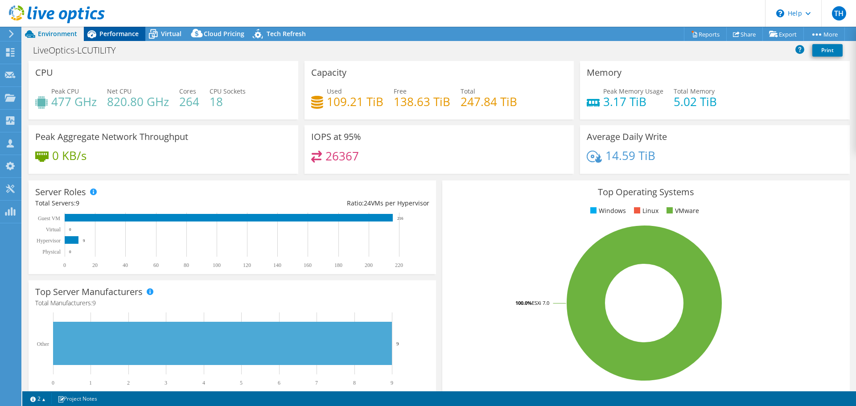
click at [118, 36] on span "Performance" at bounding box center [118, 33] width 39 height 8
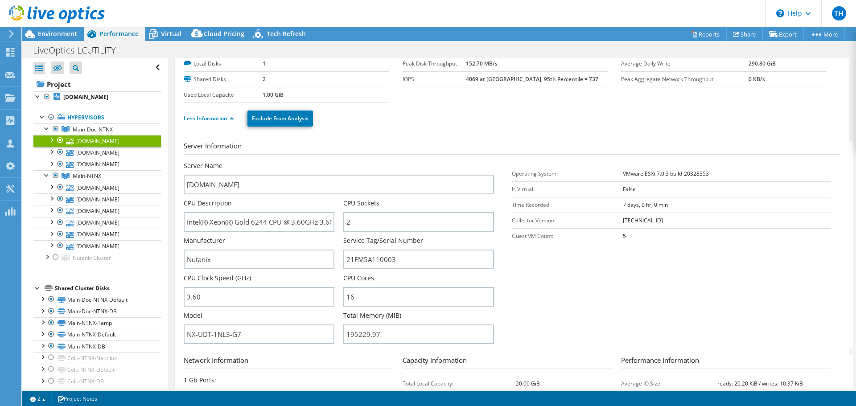
click at [230, 117] on link "Less Information" at bounding box center [209, 119] width 50 height 8
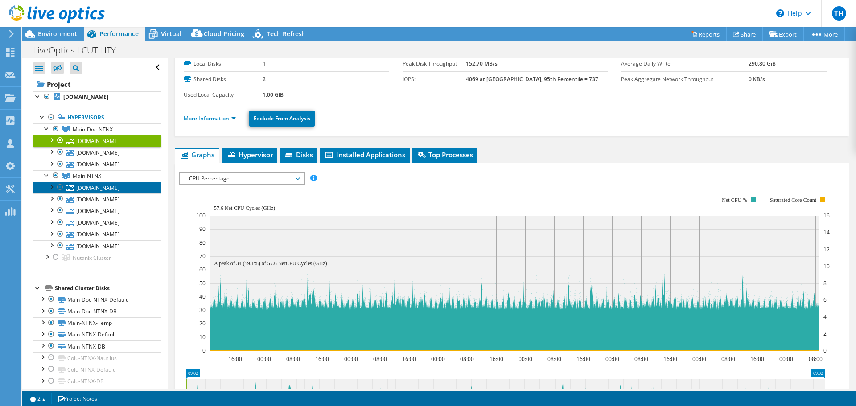
click at [88, 193] on link "[DOMAIN_NAME]" at bounding box center [96, 188] width 127 height 12
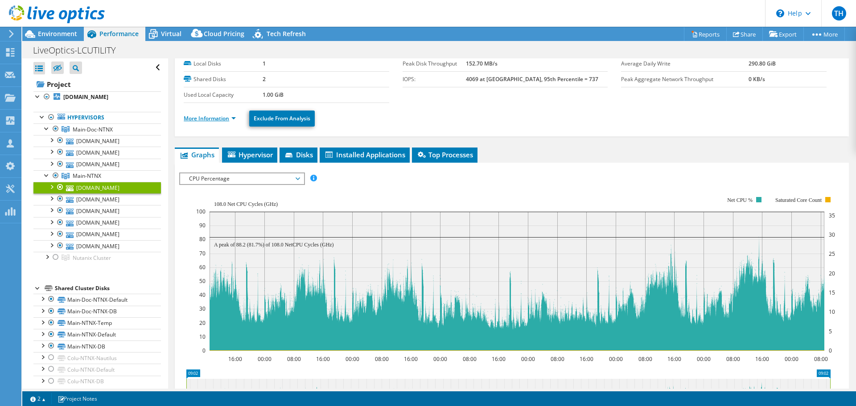
click at [233, 118] on link "More Information" at bounding box center [210, 119] width 52 height 8
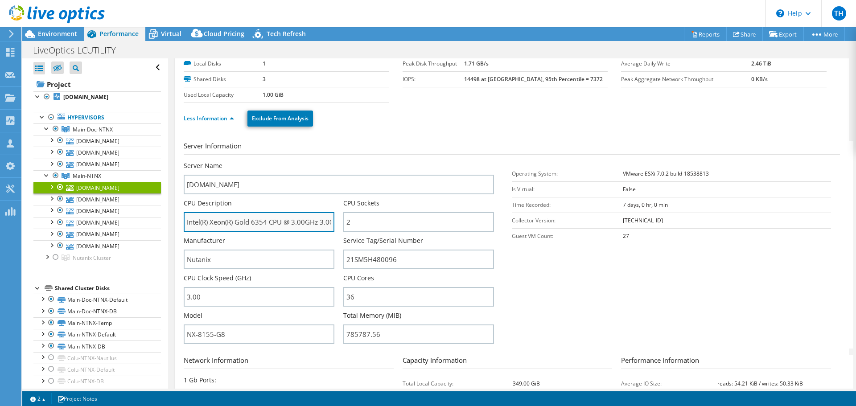
drag, startPoint x: 233, startPoint y: 222, endPoint x: 286, endPoint y: 226, distance: 52.7
click at [286, 226] on input "Intel(R) Xeon(R) Gold 6354 CPU @ 3.00GHz 3.00 GHz" at bounding box center [259, 222] width 151 height 20
click at [283, 221] on input "Intel(R) Xeon(R) Gold 6354 CPU @ 3.00GHz 3.00 GHz" at bounding box center [259, 222] width 151 height 20
click at [284, 220] on input "Intel(R) Xeon(R) Gold 6354 CPU @ 3.00GHz 3.00 GHz" at bounding box center [259, 222] width 151 height 20
click at [291, 222] on input "Intel(R) Xeon(R) Gold 6354 CPU @ 3.00GHz 3.00 GHz" at bounding box center [259, 222] width 151 height 20
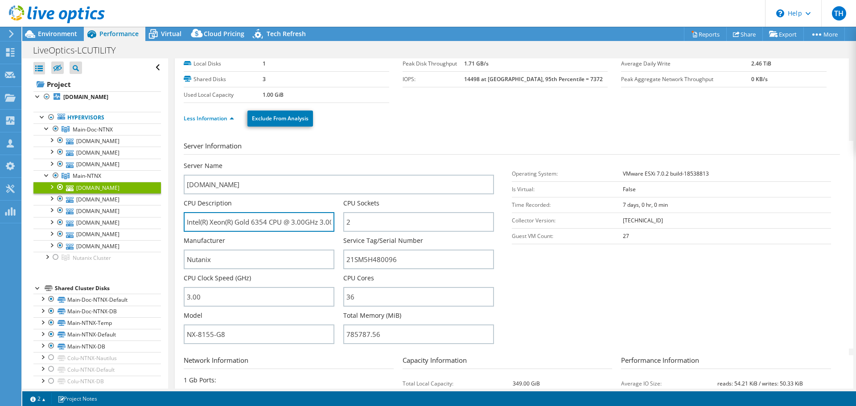
drag, startPoint x: 283, startPoint y: 222, endPoint x: 177, endPoint y: 222, distance: 106.1
click at [177, 222] on div "[DOMAIN_NAME] Details Operating System VMware ESXi 7.0.2 build-18538813 Local D…" at bounding box center [512, 277] width 674 height 527
